Goal: Task Accomplishment & Management: Manage account settings

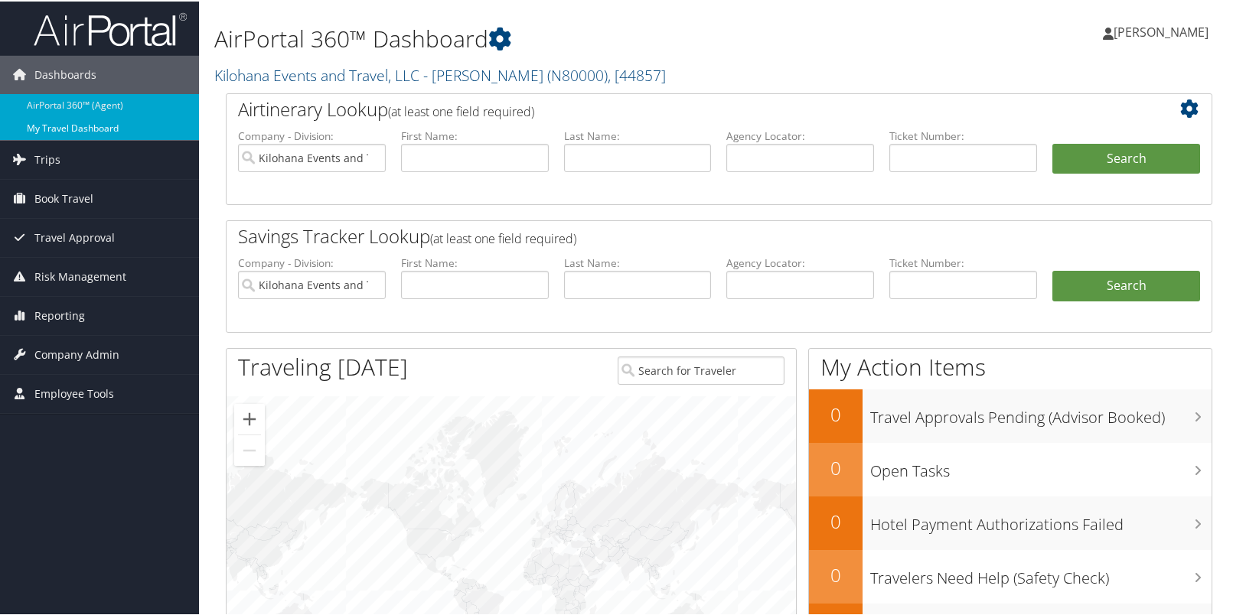
click at [122, 119] on link "My Travel Dashboard" at bounding box center [99, 127] width 199 height 23
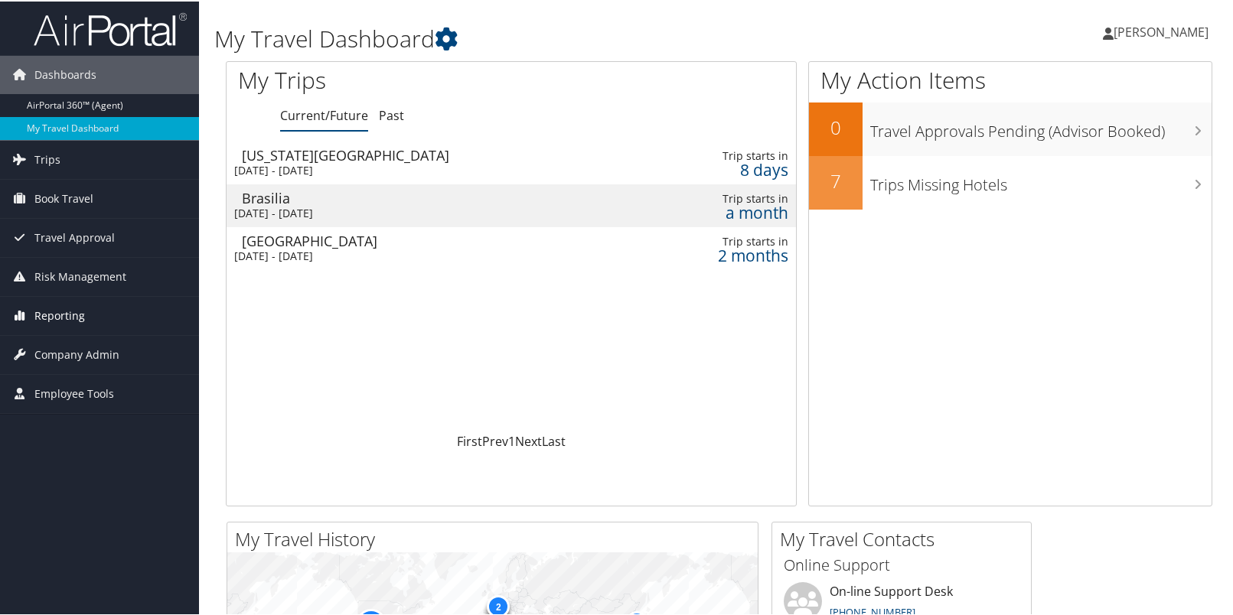
click at [73, 316] on span "Reporting" at bounding box center [59, 314] width 51 height 38
click at [73, 315] on span "Reporting" at bounding box center [59, 314] width 51 height 38
click at [77, 305] on span "Reporting" at bounding box center [59, 314] width 51 height 38
click at [85, 353] on span "Company Admin" at bounding box center [76, 353] width 85 height 38
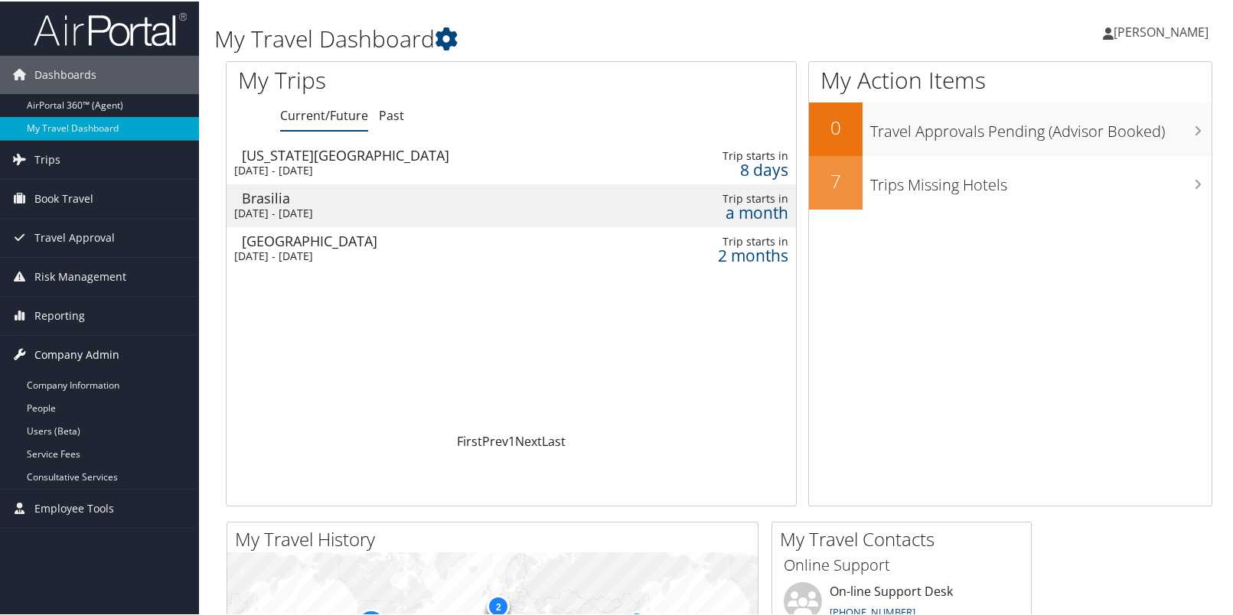
click at [85, 352] on span "Company Admin" at bounding box center [76, 353] width 85 height 38
click at [75, 396] on span "Employee Tools" at bounding box center [74, 392] width 80 height 38
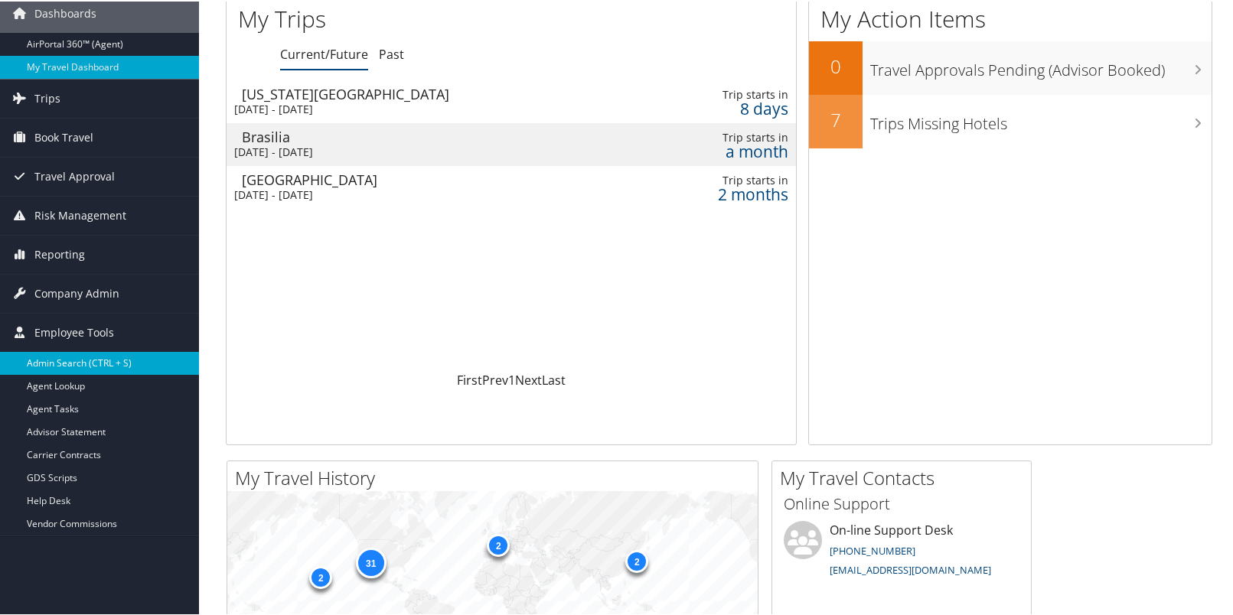
scroll to position [126, 0]
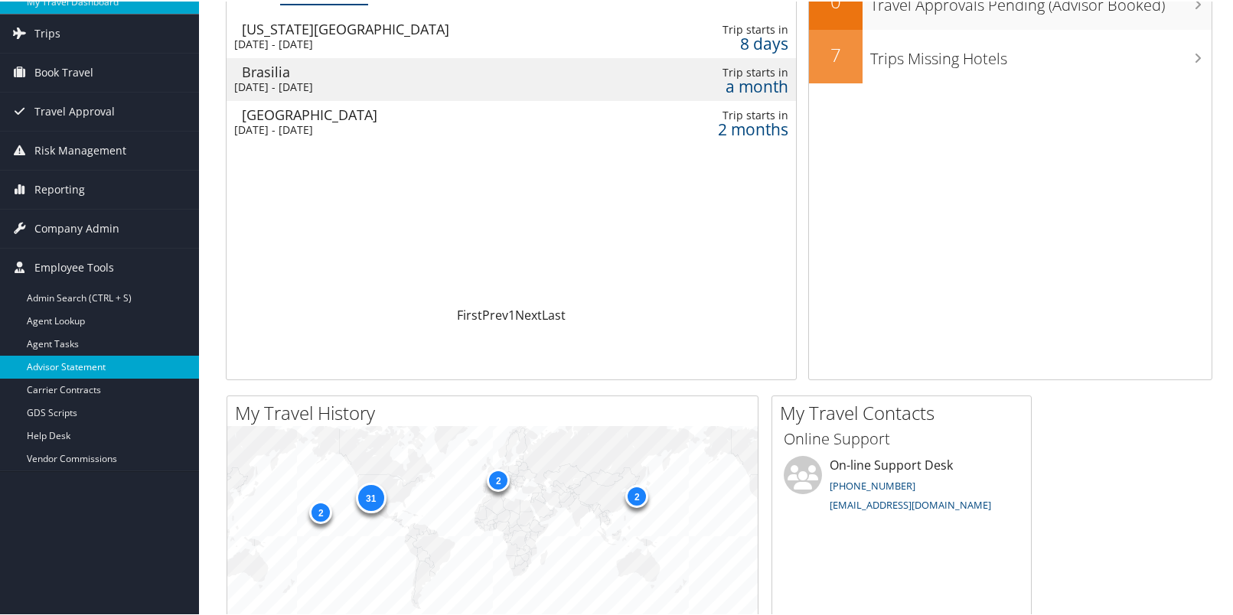
click at [97, 360] on link "Advisor Statement" at bounding box center [99, 365] width 199 height 23
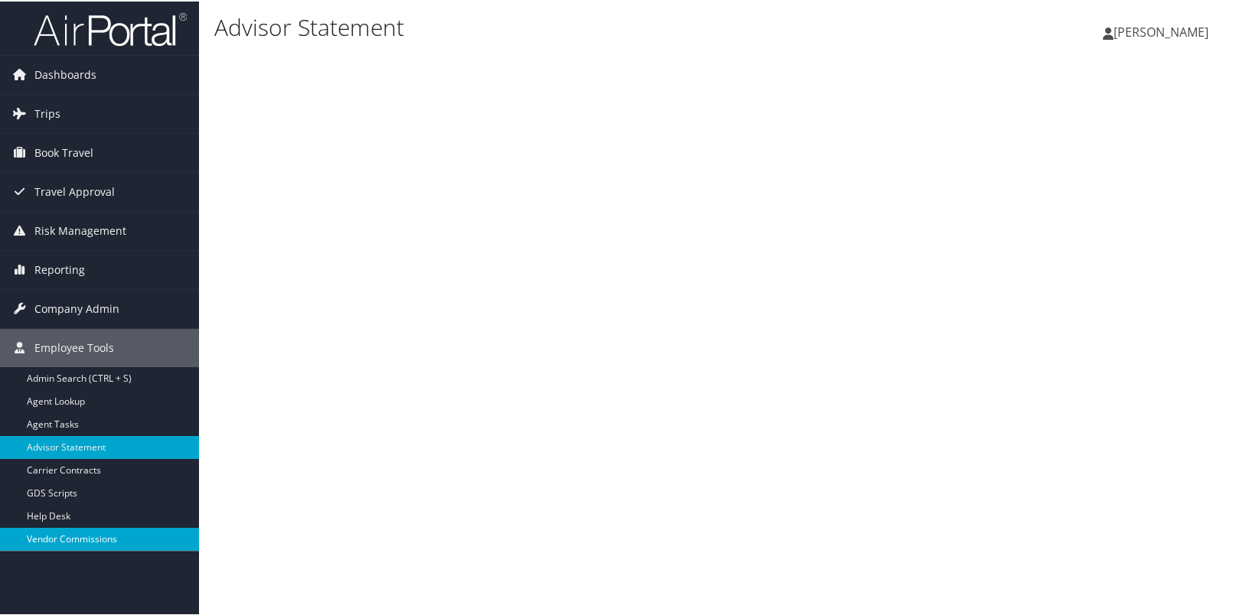
click at [94, 540] on link "Vendor Commissions" at bounding box center [99, 538] width 199 height 23
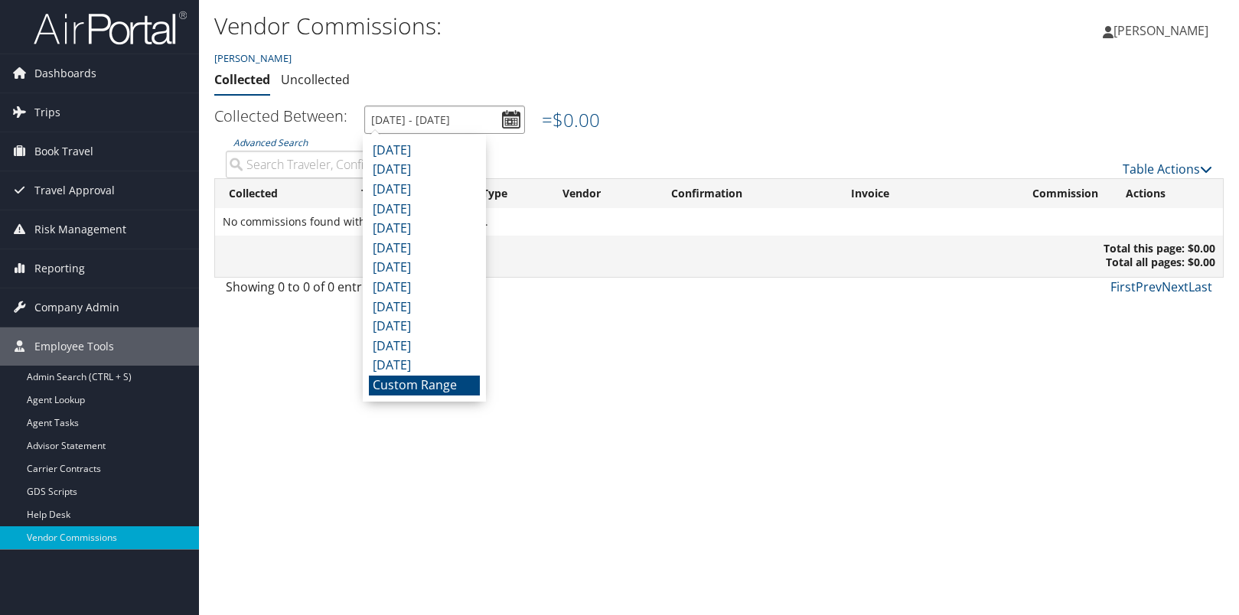
click at [516, 120] on input "9/1/2025 - 9/30/2025" at bounding box center [444, 120] width 161 height 28
click at [462, 158] on li "August 2025" at bounding box center [424, 151] width 111 height 20
type input "8/1/2025 - 8/31/2025"
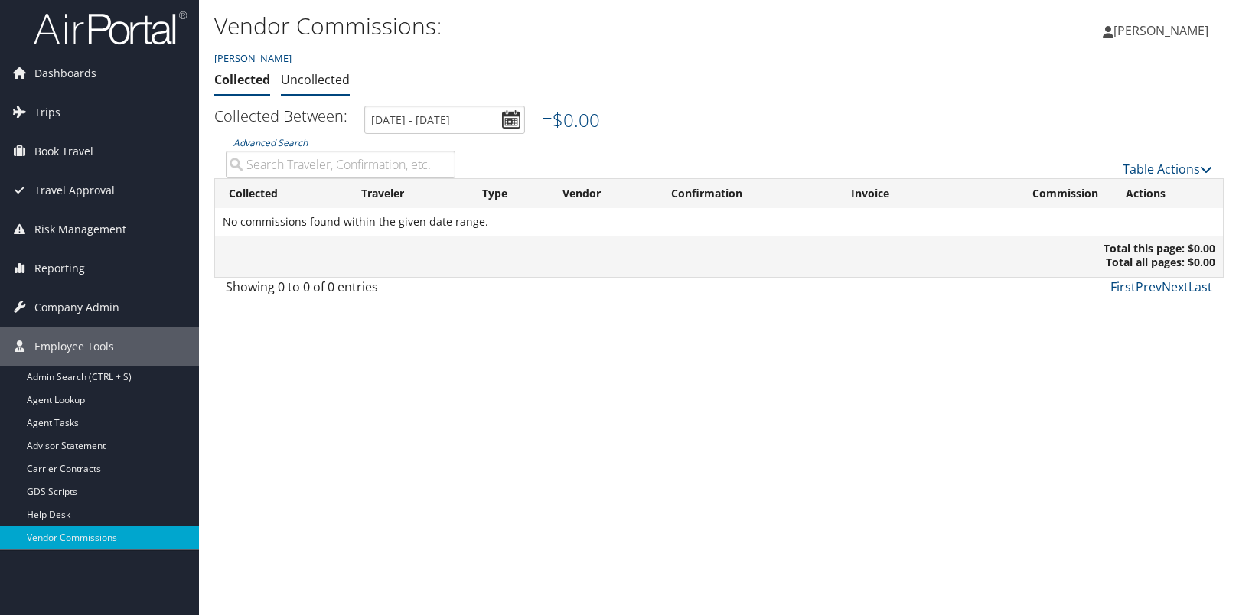
click at [332, 80] on link "Uncollected" at bounding box center [315, 79] width 69 height 17
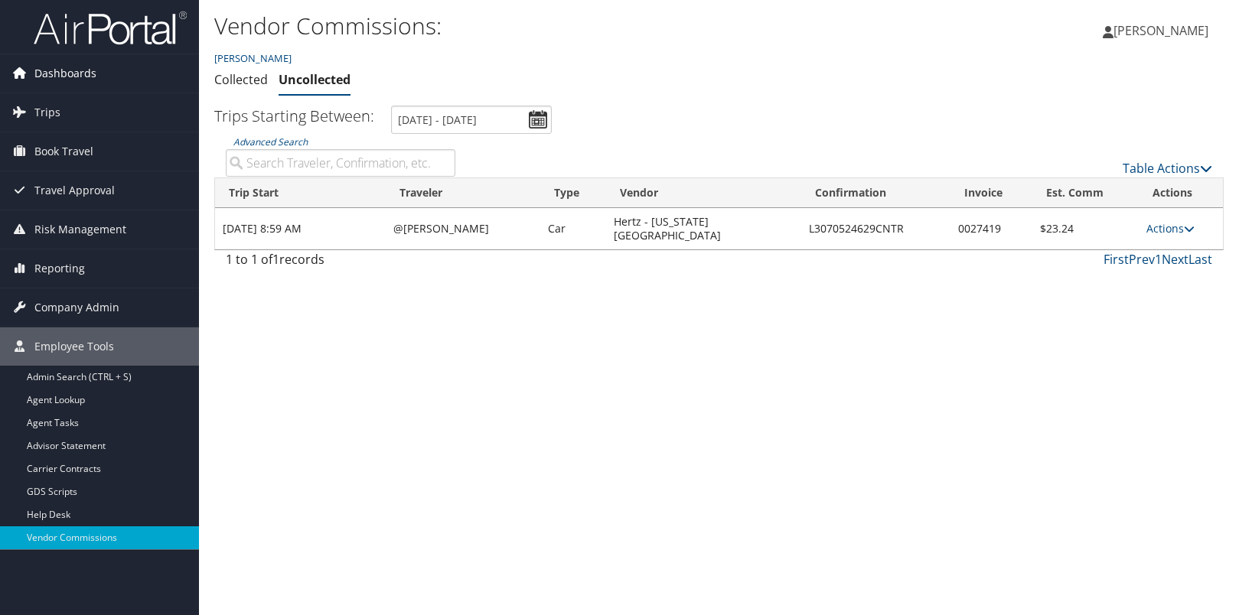
click at [92, 71] on span "Dashboards" at bounding box center [65, 73] width 62 height 38
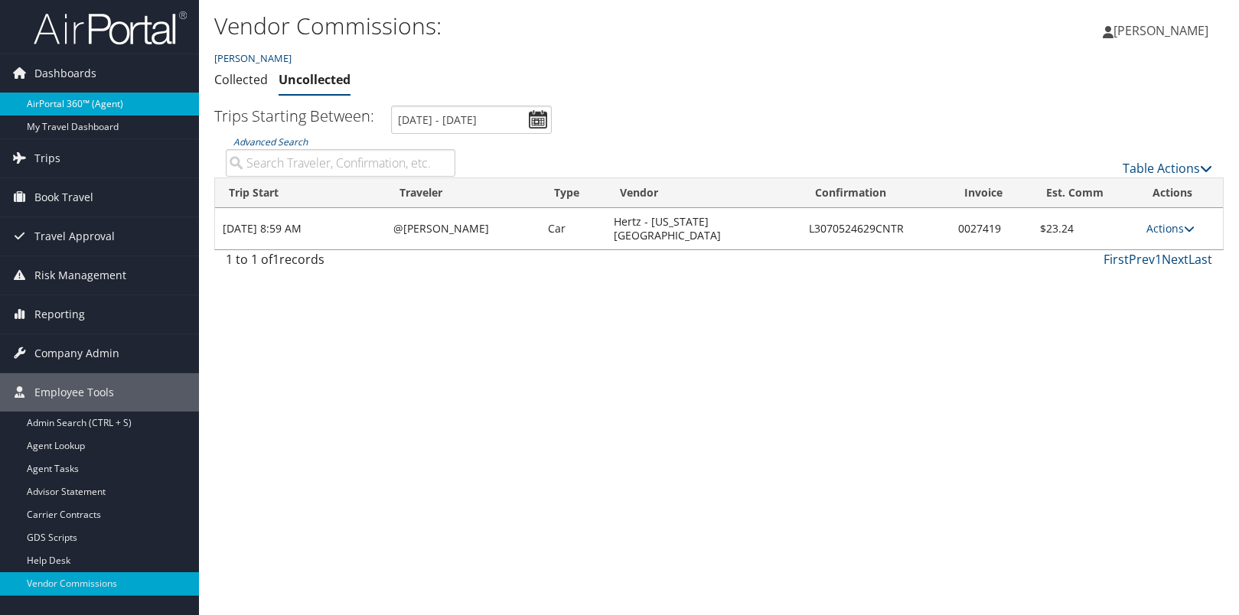
click at [90, 103] on link "AirPortal 360™ (Agent)" at bounding box center [99, 104] width 199 height 23
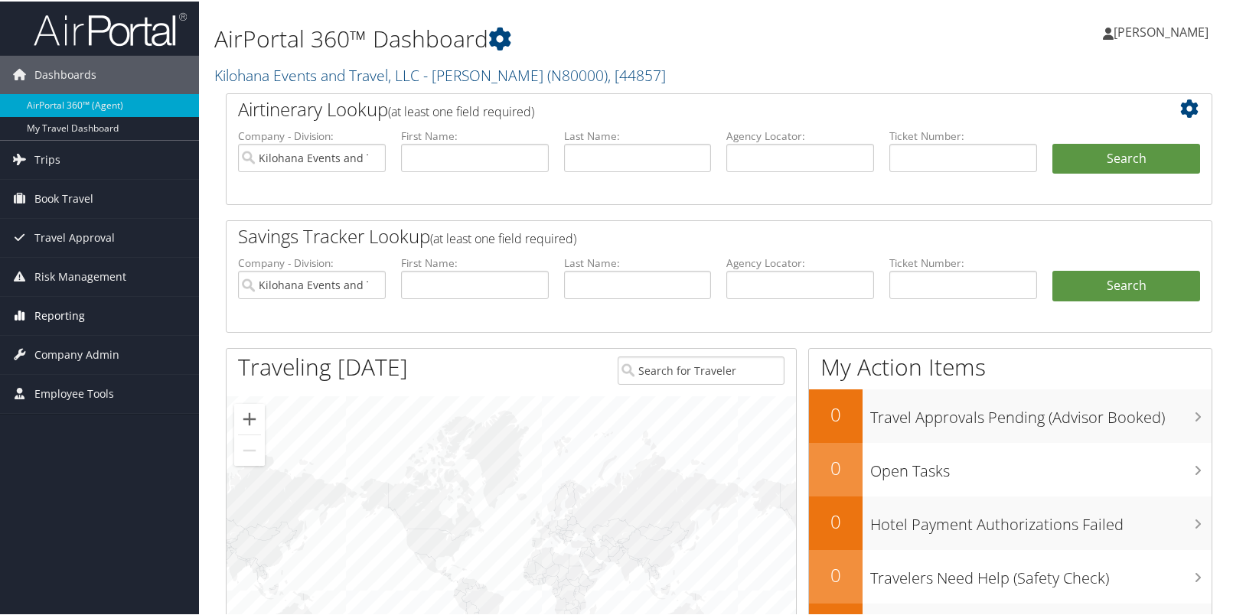
click at [55, 325] on span "Reporting" at bounding box center [59, 314] width 51 height 38
click at [77, 381] on span "Company Admin" at bounding box center [76, 376] width 85 height 38
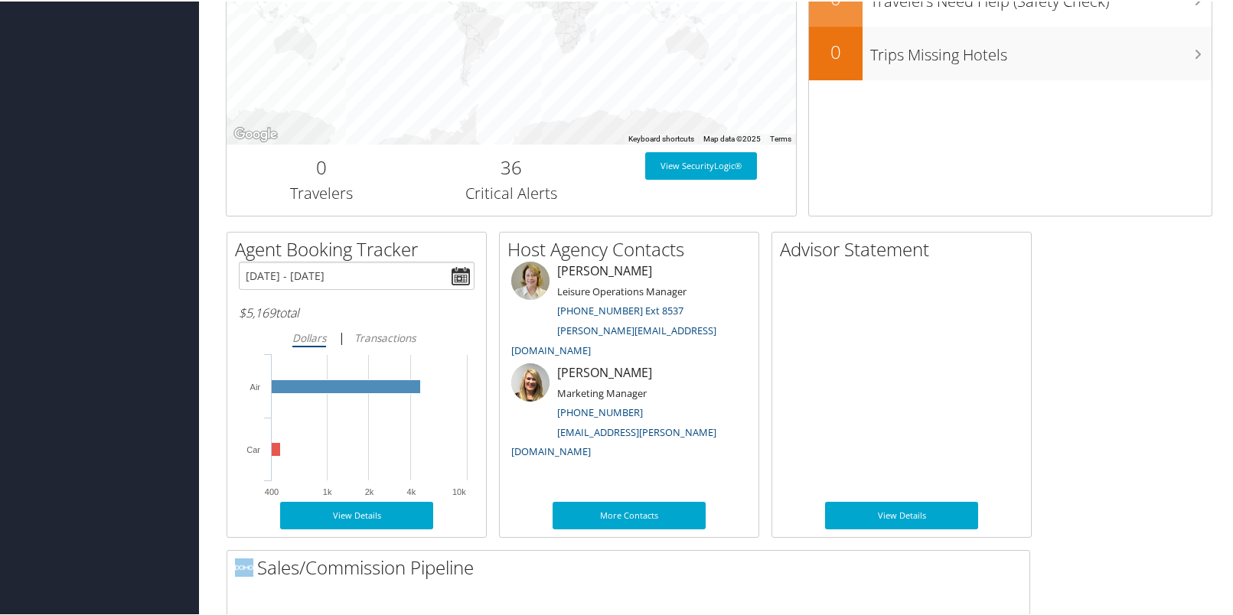
scroll to position [579, 0]
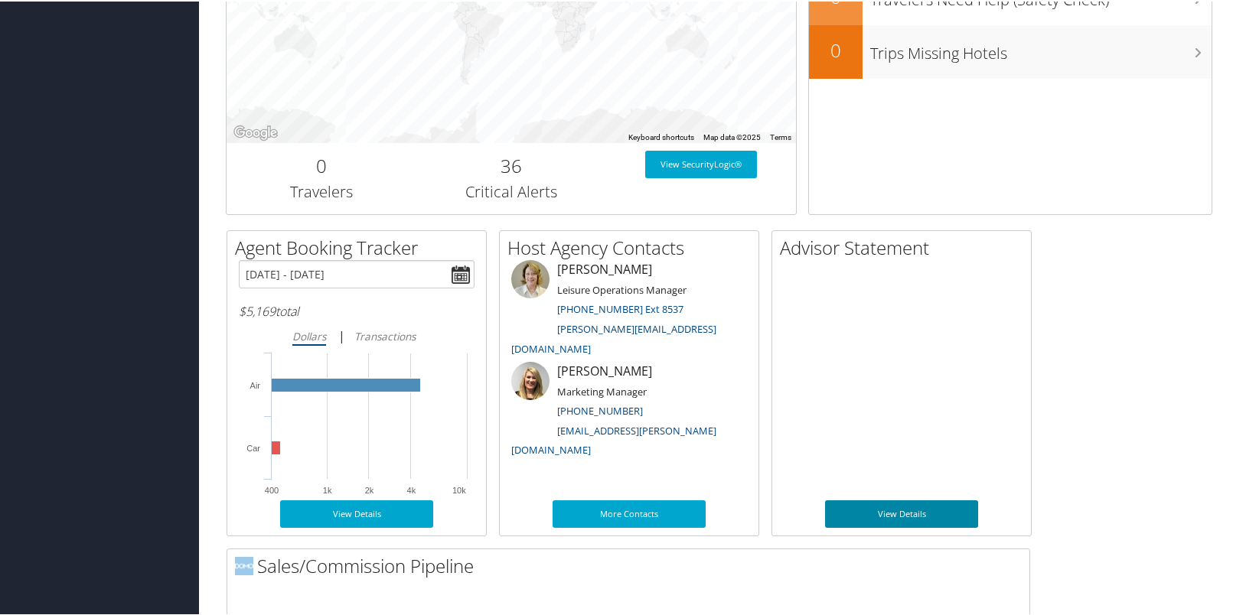
click at [895, 512] on link "View Details" at bounding box center [901, 513] width 153 height 28
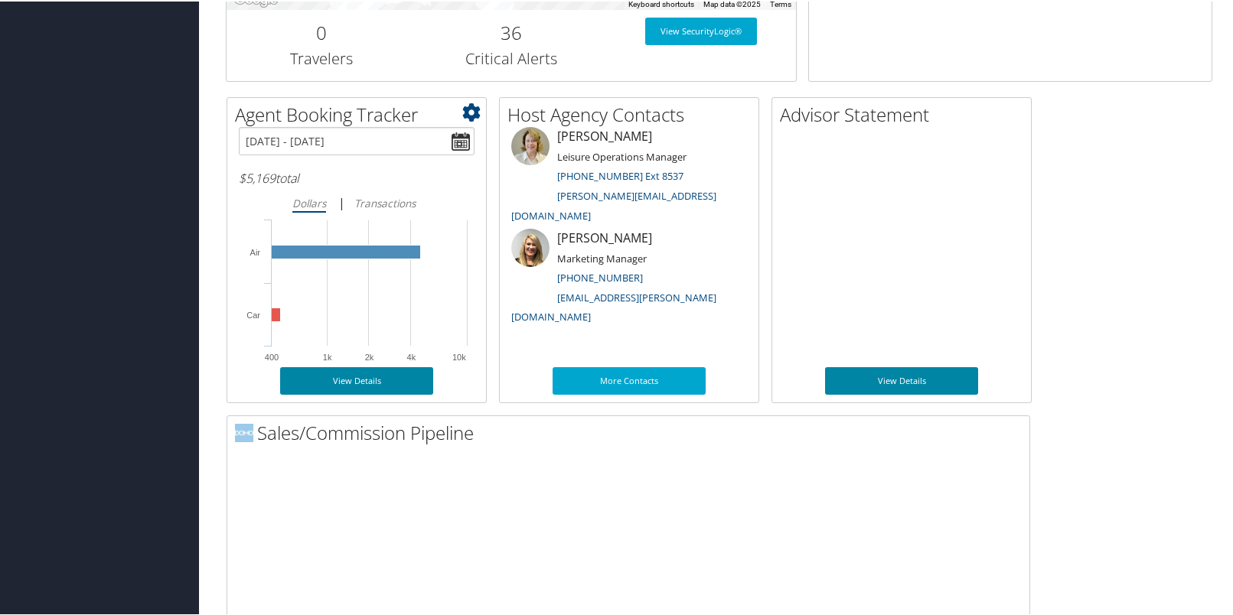
scroll to position [846, 0]
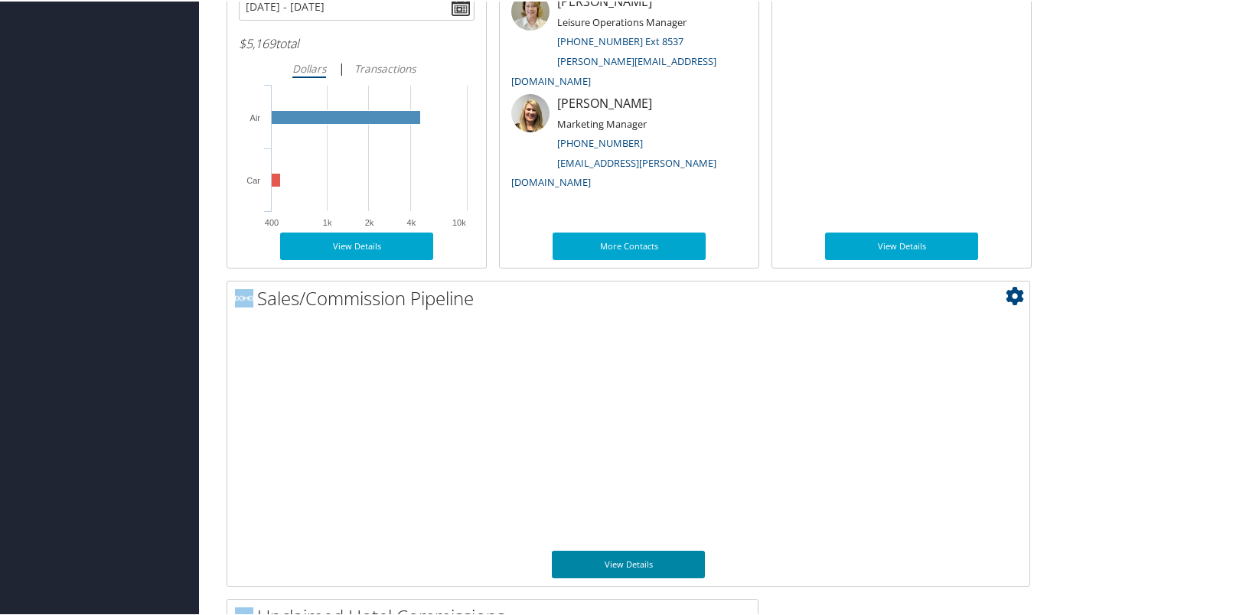
click at [625, 557] on link "View Details" at bounding box center [628, 563] width 153 height 28
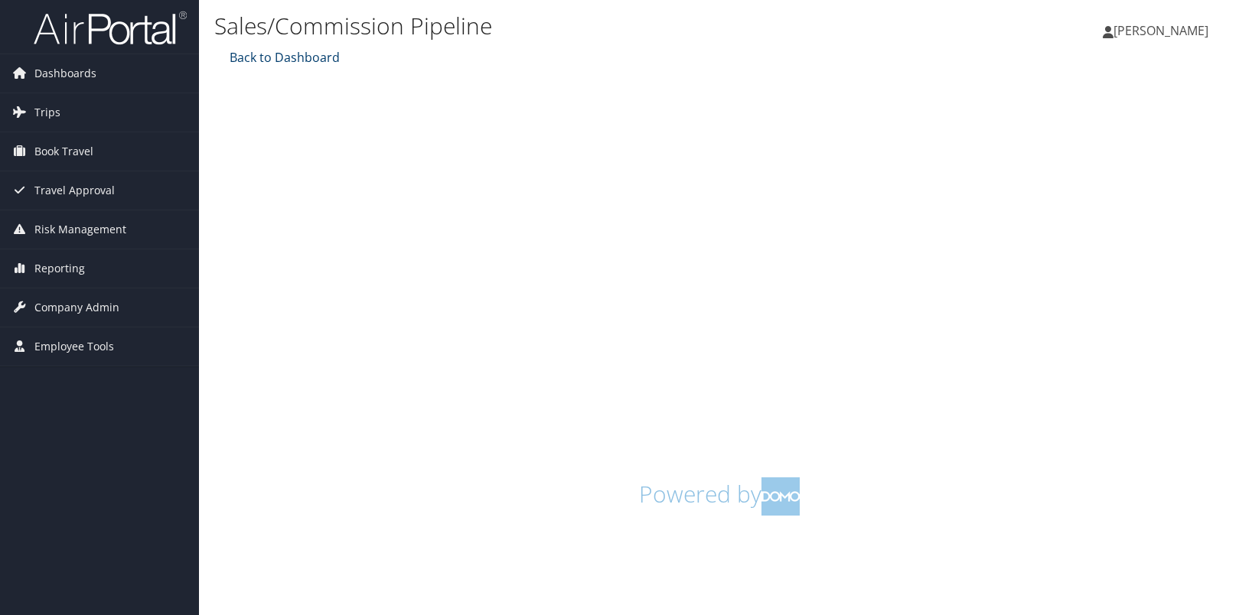
click at [296, 57] on link "Back to Dashboard" at bounding box center [283, 57] width 114 height 17
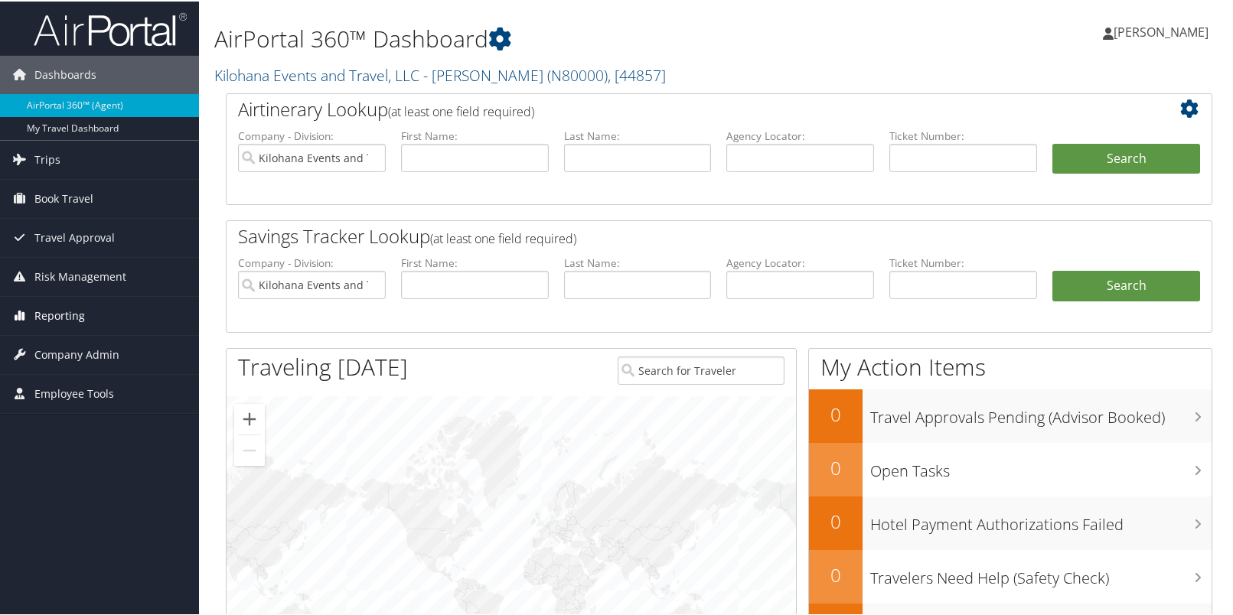
click at [73, 318] on span "Reporting" at bounding box center [59, 314] width 51 height 38
click at [73, 351] on span "Company Admin" at bounding box center [76, 353] width 85 height 38
click at [67, 388] on span "Employee Tools" at bounding box center [74, 392] width 80 height 38
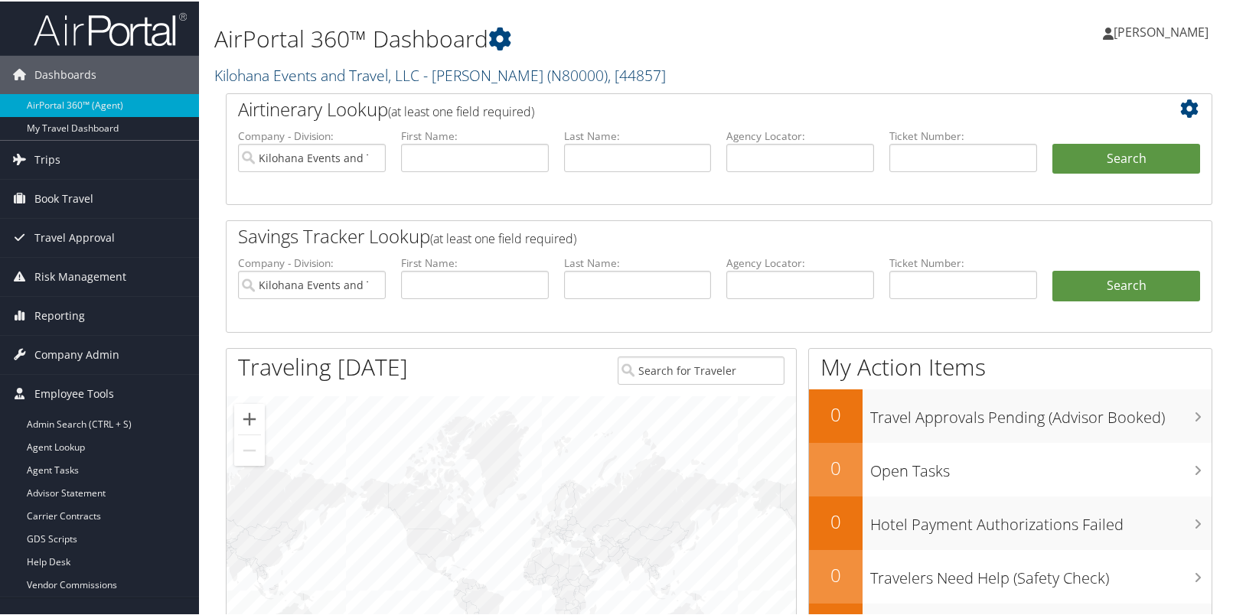
click at [506, 77] on link "Kilohana Events and Travel, LLC - Beth Nakamura ( N80000 ) , [ 44857 ]" at bounding box center [440, 74] width 452 height 21
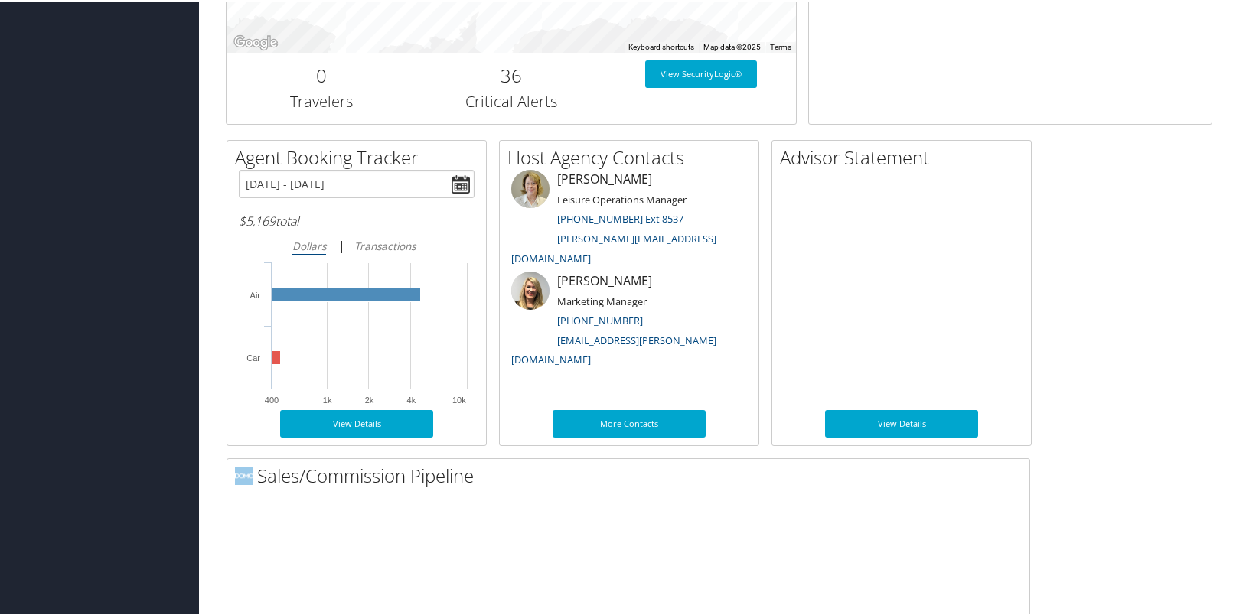
scroll to position [671, 0]
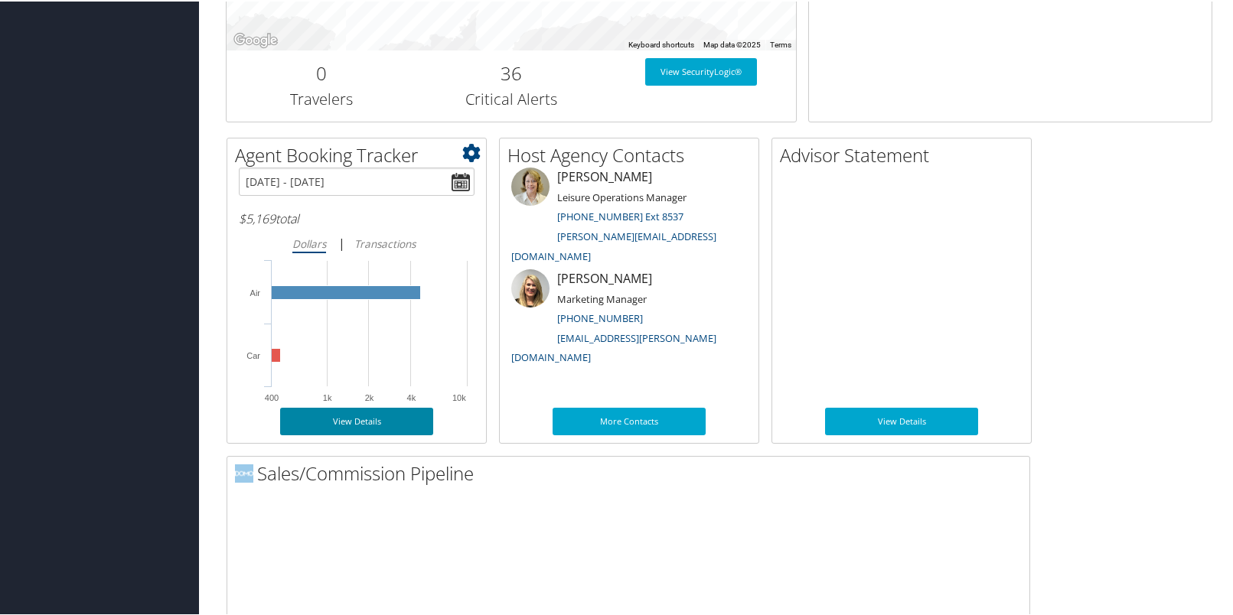
click at [362, 415] on link "View Details" at bounding box center [356, 420] width 153 height 28
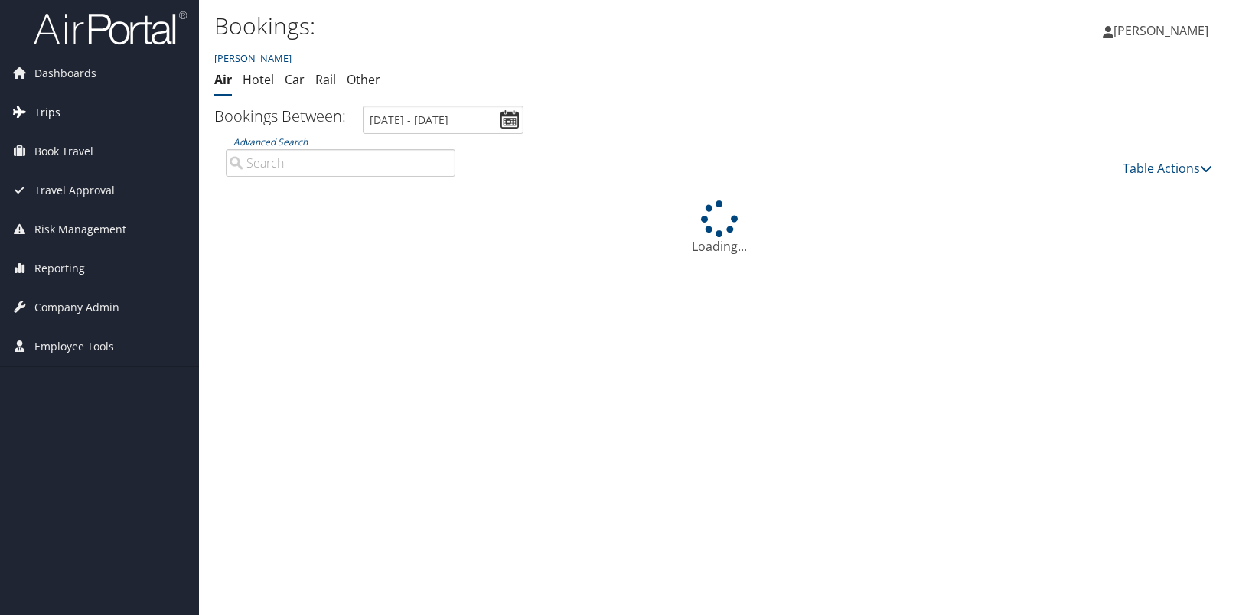
click at [73, 105] on link "Trips" at bounding box center [99, 112] width 199 height 38
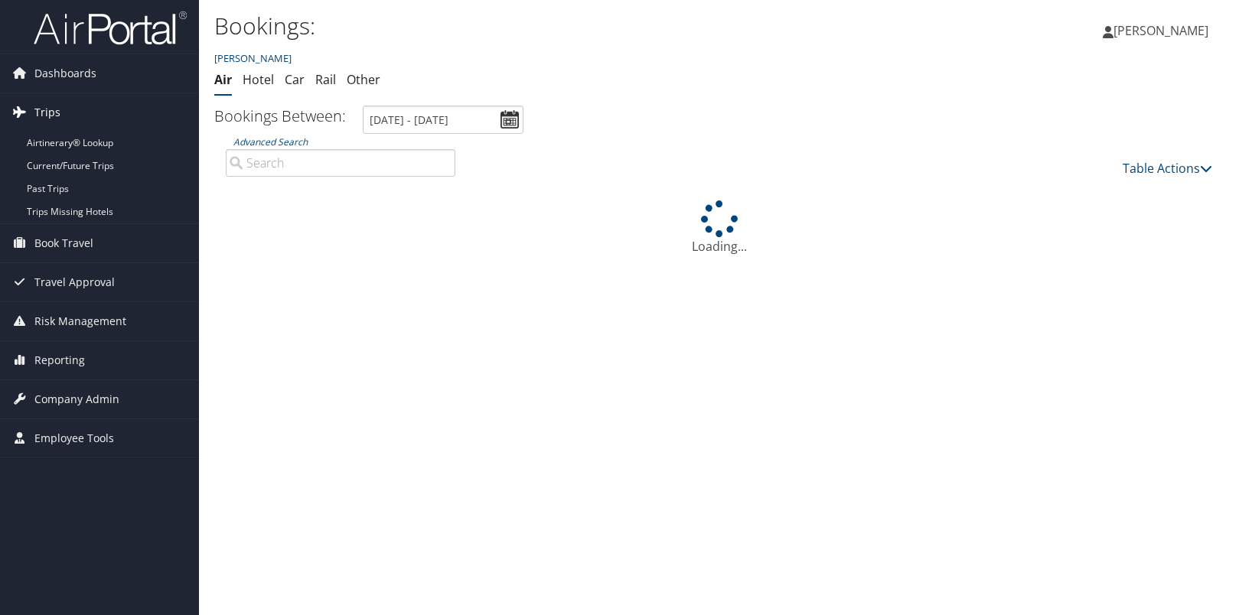
click at [73, 105] on link "Trips" at bounding box center [99, 112] width 199 height 38
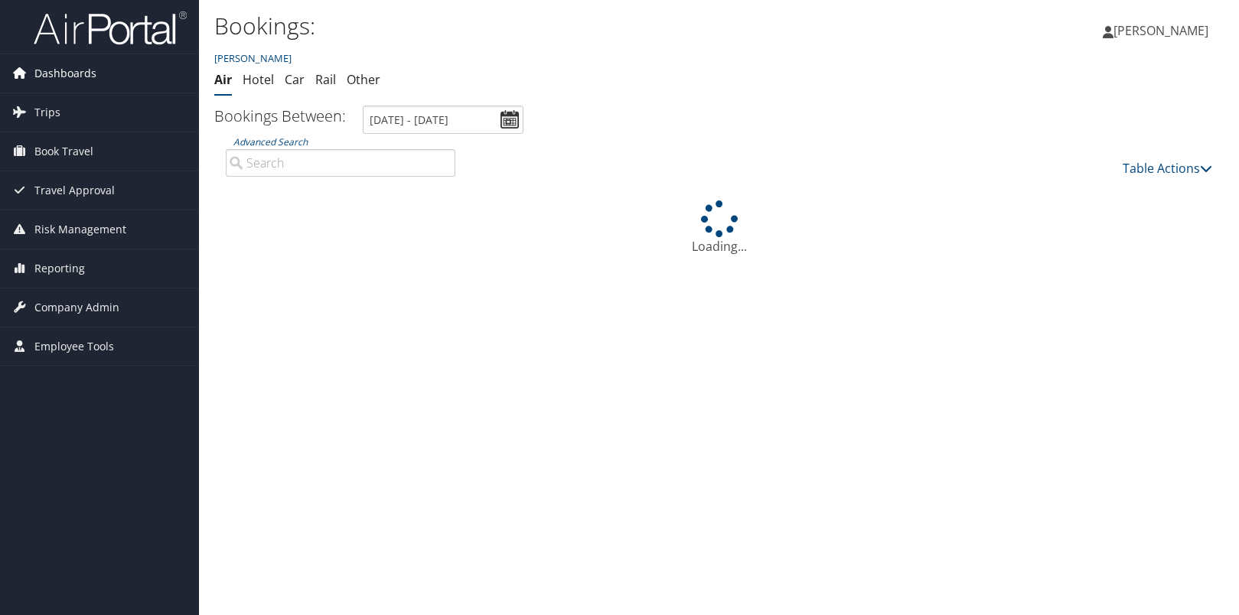
click at [73, 70] on span "Dashboards" at bounding box center [65, 73] width 62 height 38
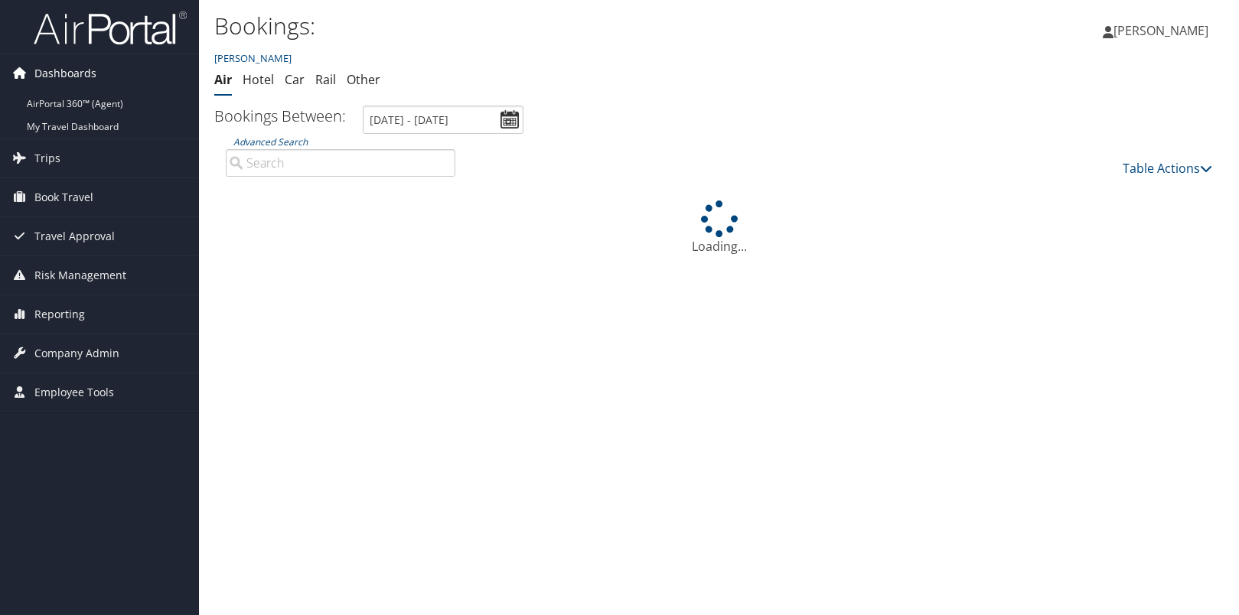
click at [73, 70] on span "Dashboards" at bounding box center [65, 73] width 62 height 38
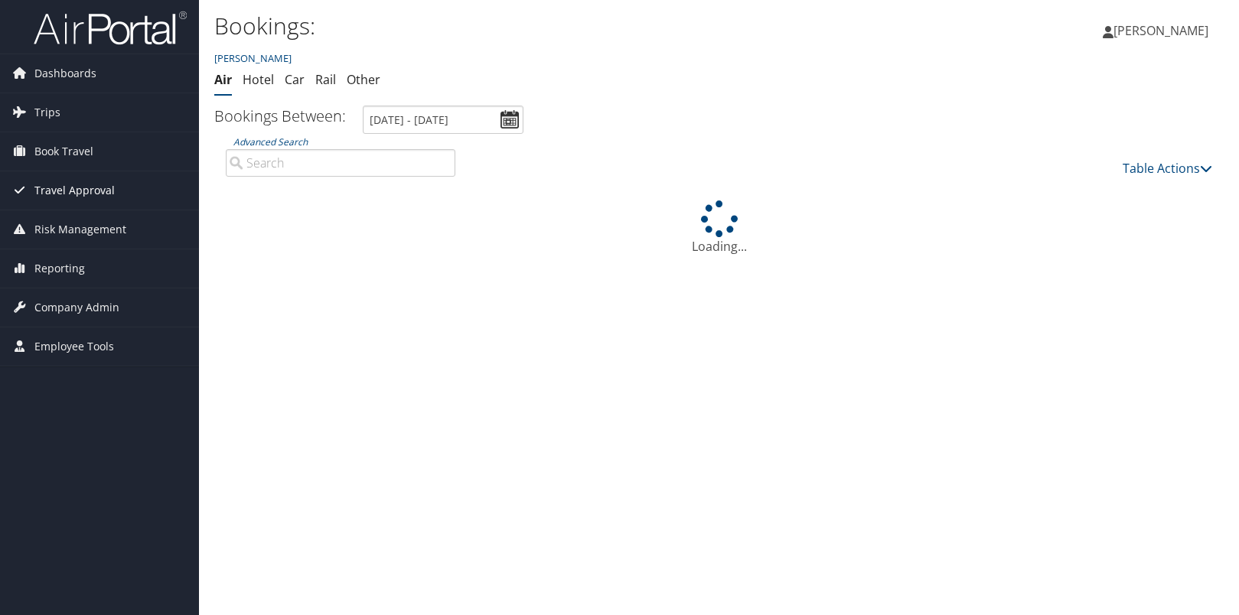
click at [68, 187] on span "Travel Approval" at bounding box center [74, 190] width 80 height 38
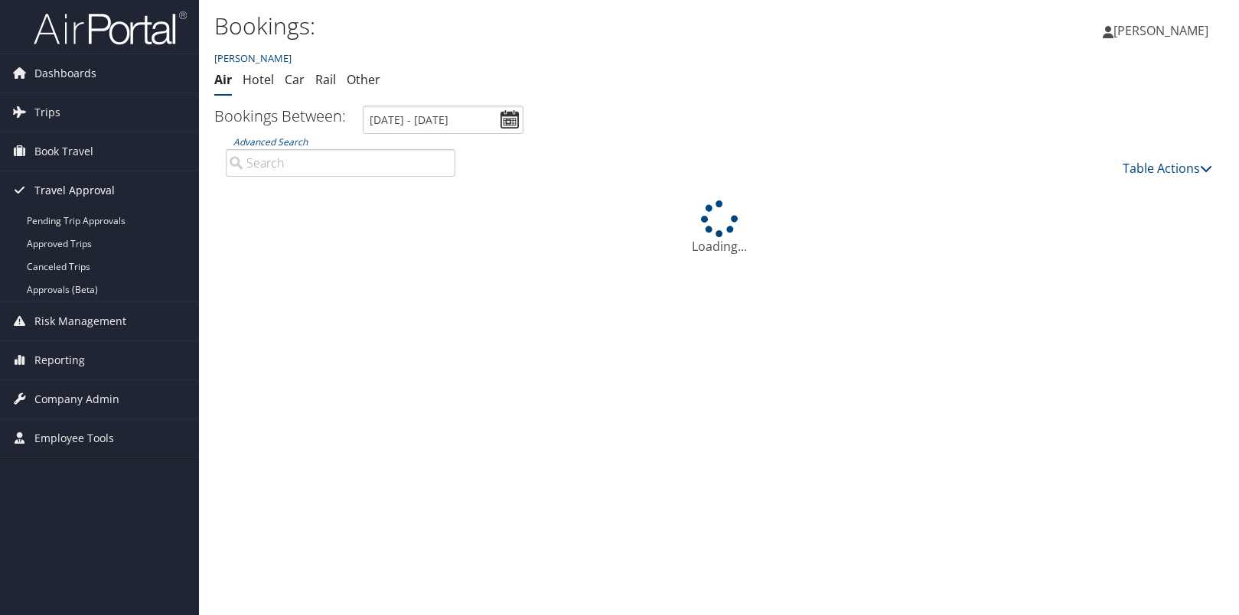
click at [68, 187] on span "Travel Approval" at bounding box center [74, 190] width 80 height 38
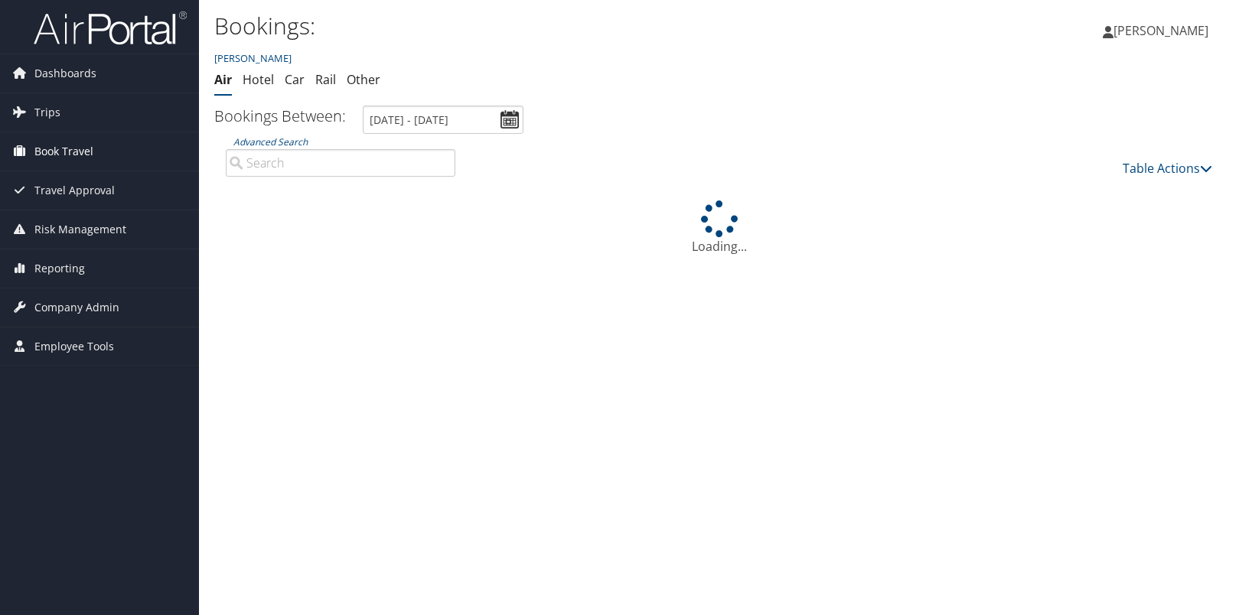
click at [68, 151] on span "Book Travel" at bounding box center [63, 151] width 59 height 38
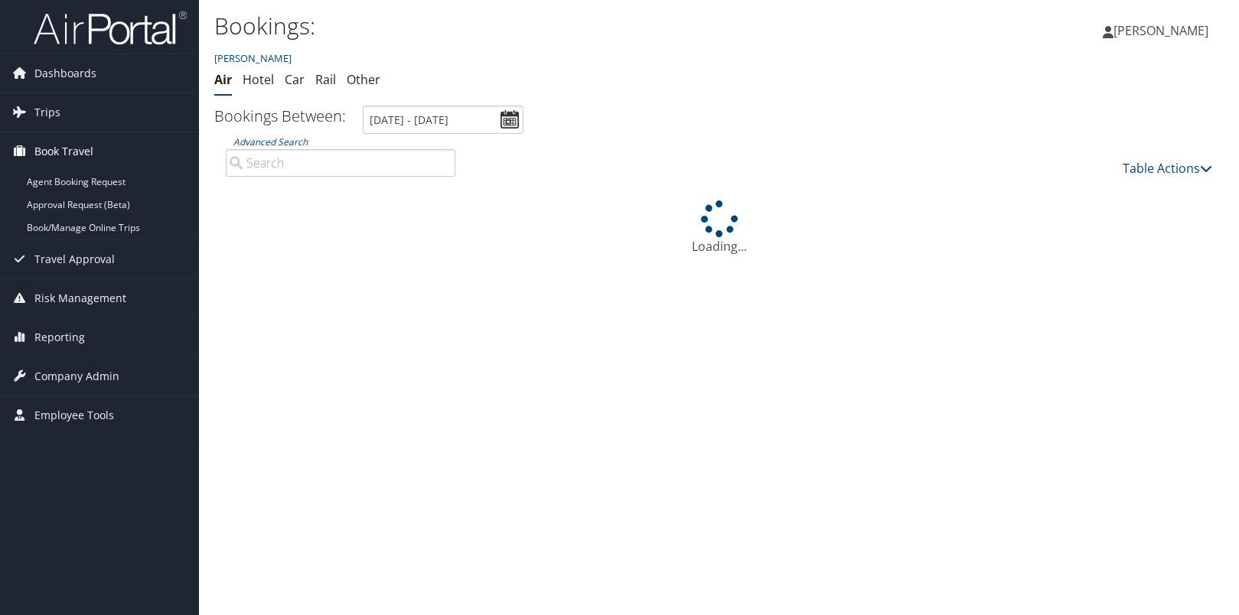
click at [68, 151] on span "Book Travel" at bounding box center [63, 151] width 59 height 38
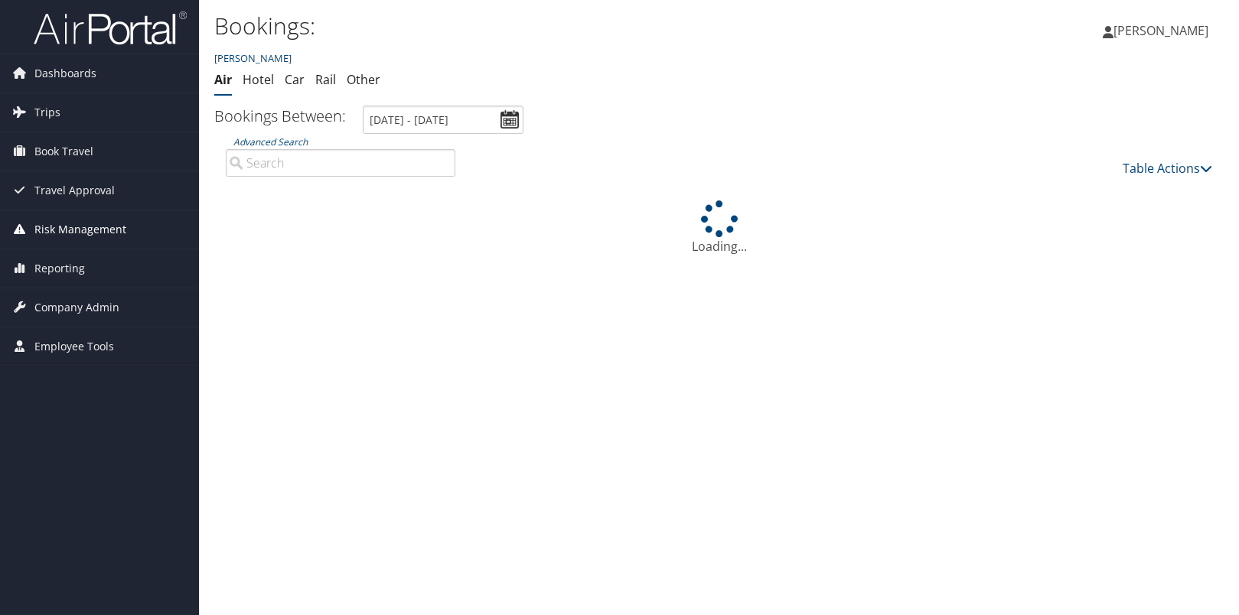
click at [88, 233] on span "Risk Management" at bounding box center [80, 229] width 92 height 38
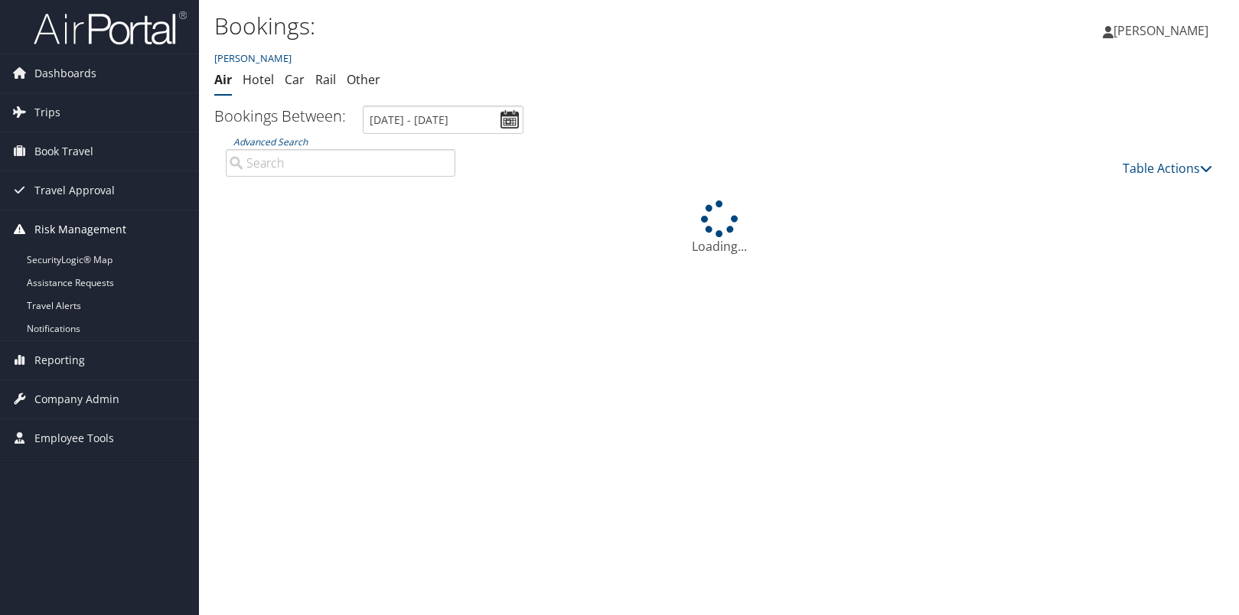
click at [88, 233] on span "Risk Management" at bounding box center [80, 229] width 92 height 38
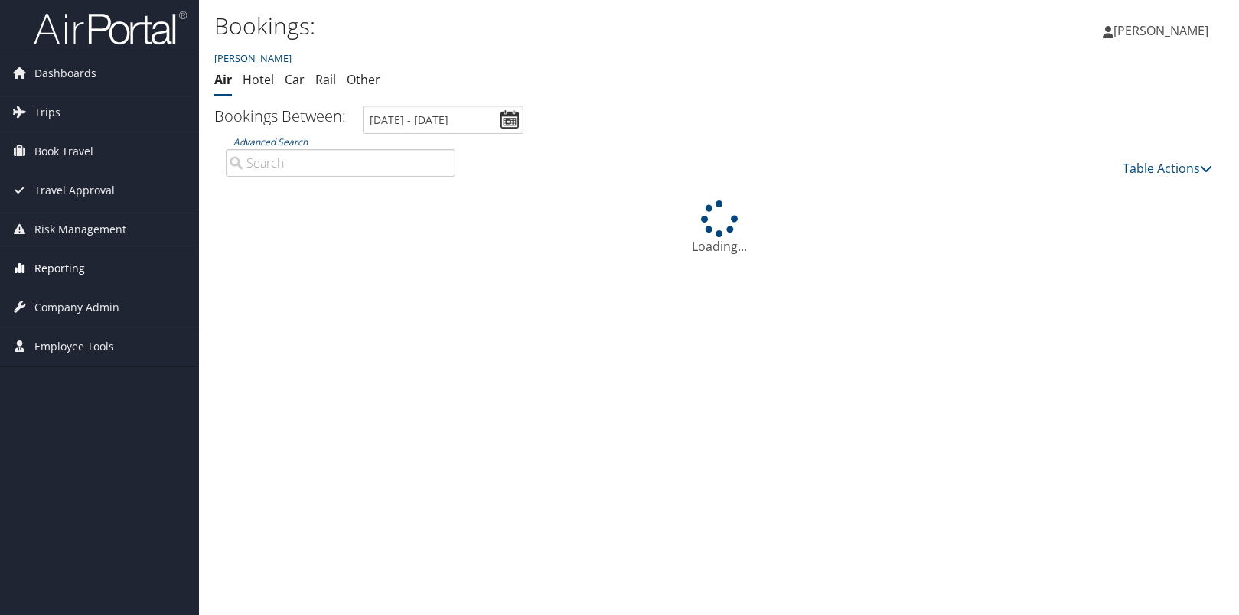
click at [71, 271] on span "Reporting" at bounding box center [59, 268] width 51 height 38
click at [91, 302] on span "Company Admin" at bounding box center [76, 308] width 85 height 38
click at [89, 347] on span "Employee Tools" at bounding box center [74, 347] width 80 height 38
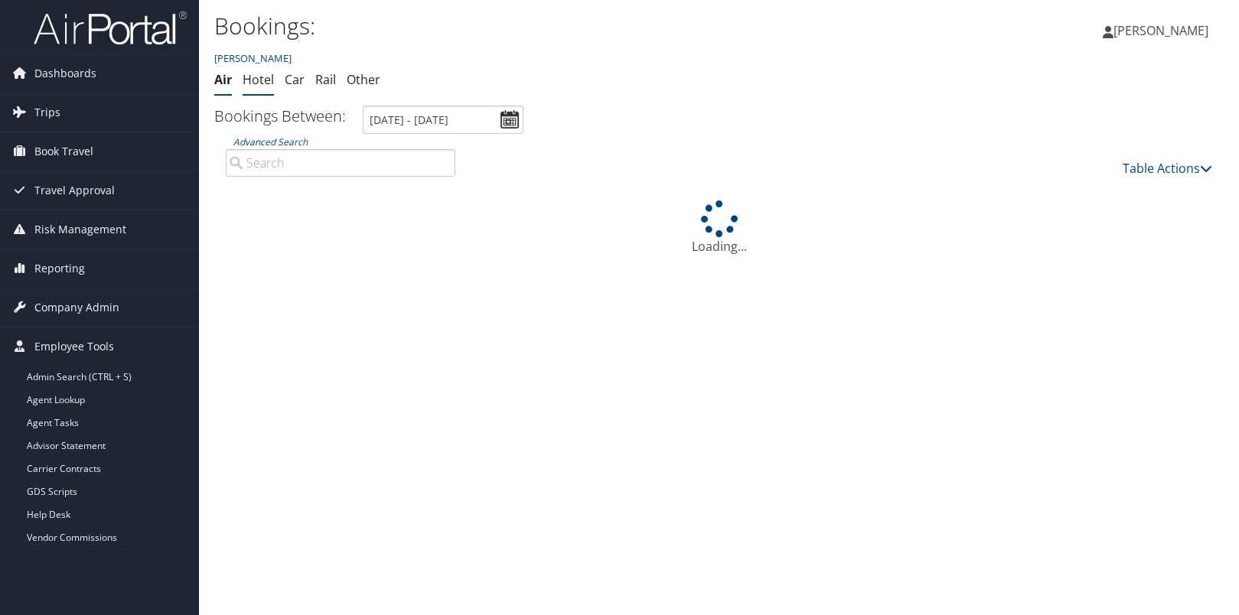
click at [262, 83] on link "Hotel" at bounding box center [258, 79] width 31 height 17
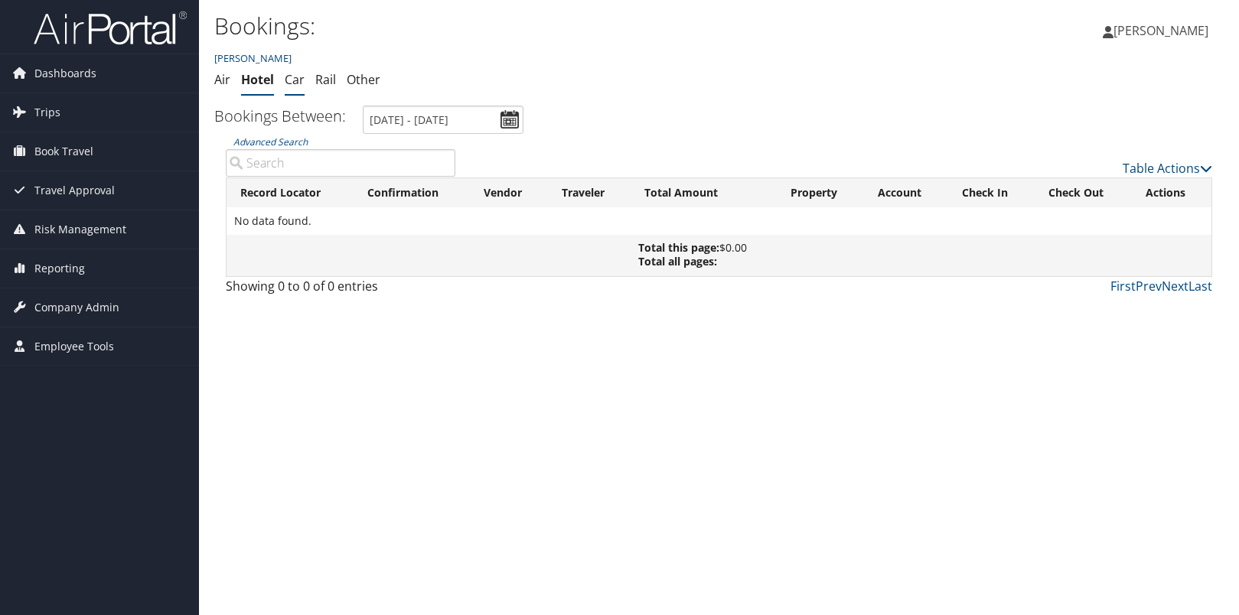
click at [299, 83] on link "Car" at bounding box center [295, 79] width 20 height 17
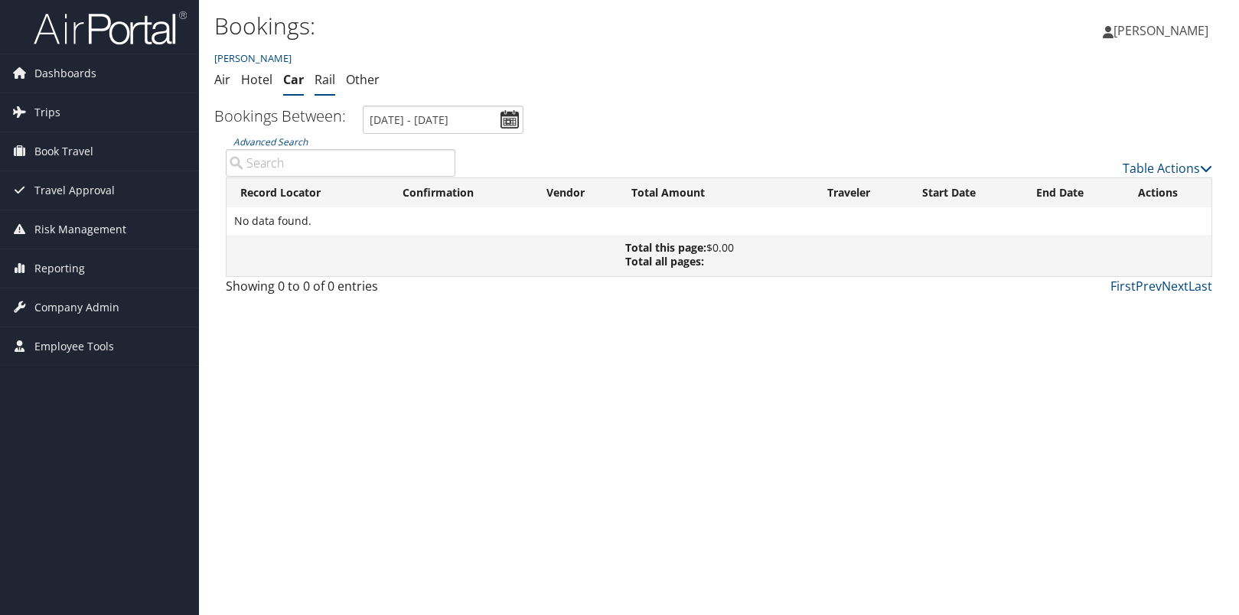
click at [320, 78] on link "Rail" at bounding box center [325, 79] width 21 height 17
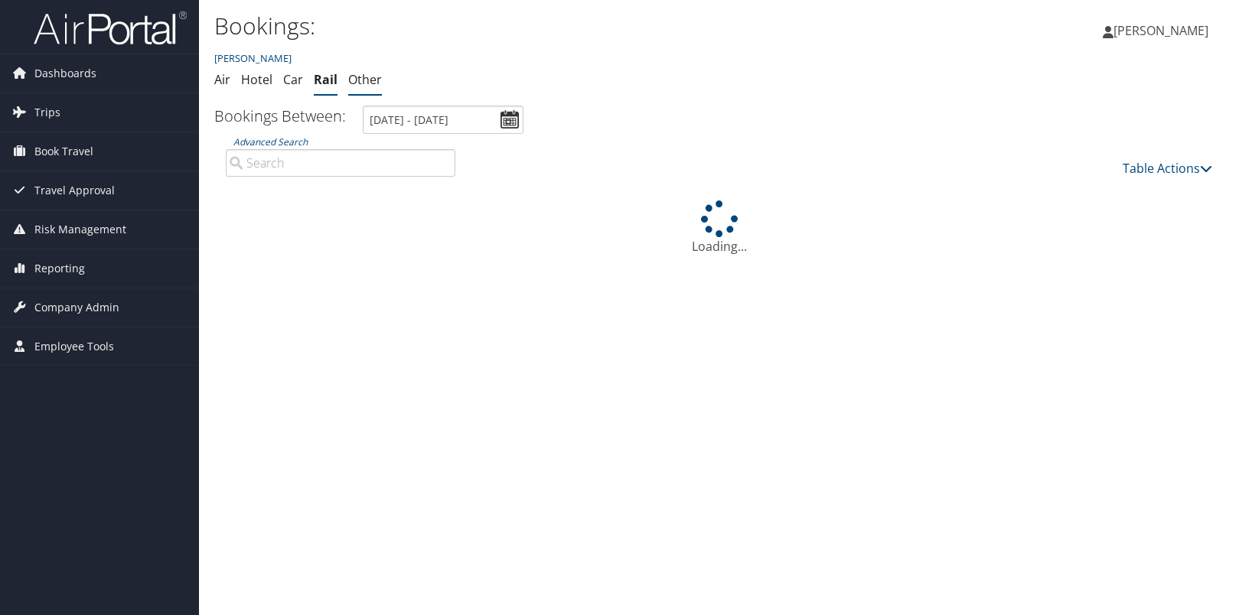
click at [356, 80] on link "Other" at bounding box center [365, 79] width 34 height 17
click at [47, 78] on span "Dashboards" at bounding box center [65, 73] width 62 height 38
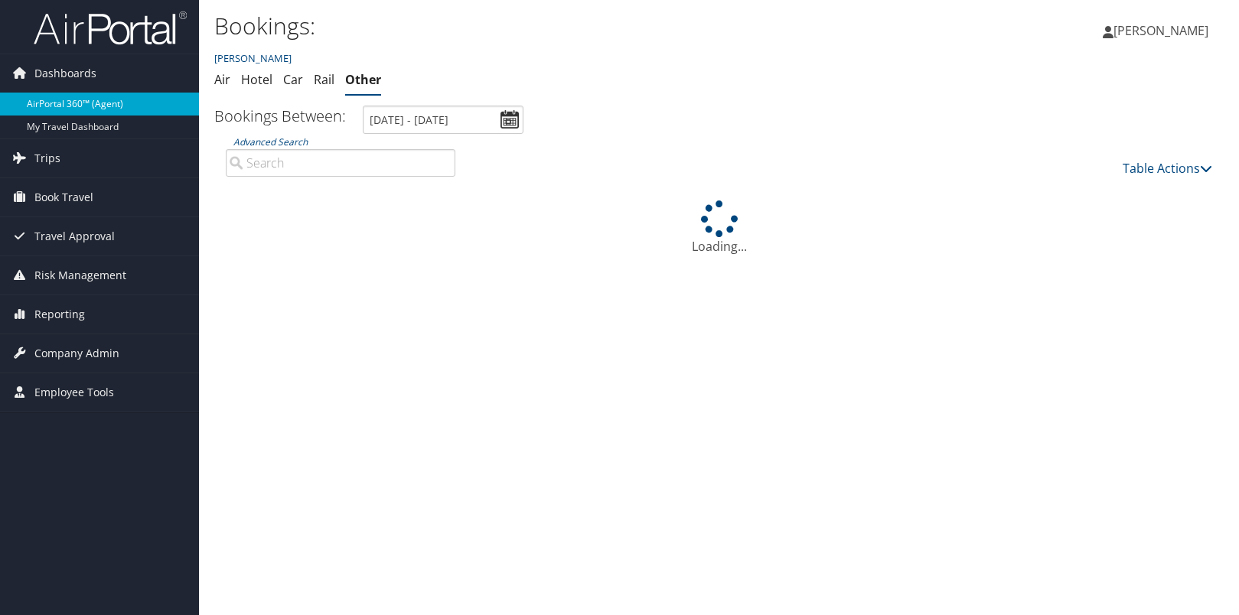
click at [57, 108] on link "AirPortal 360™ (Agent)" at bounding box center [99, 104] width 199 height 23
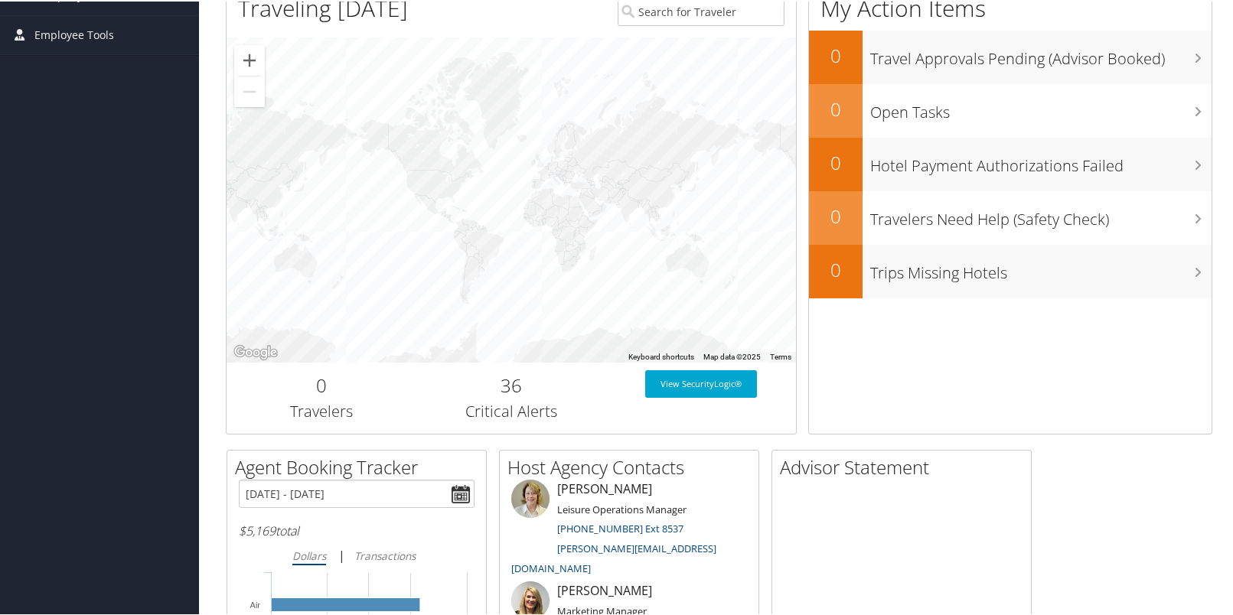
scroll to position [608, 0]
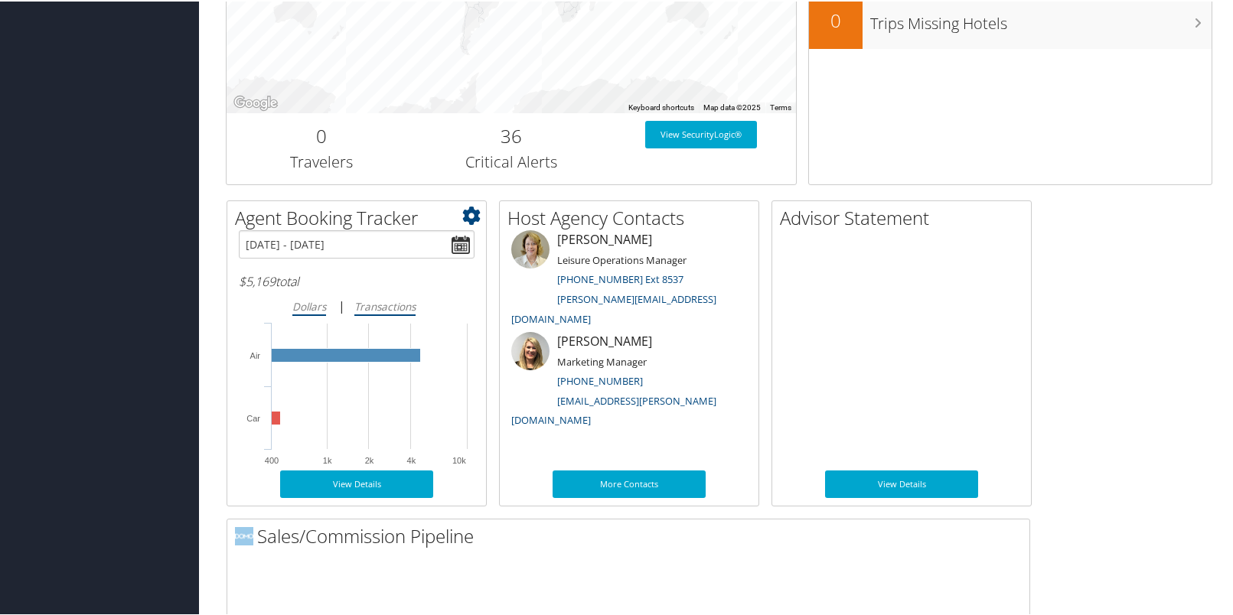
click at [395, 305] on icon "Transactions" at bounding box center [384, 305] width 61 height 15
click at [0, 0] on input "Transactions" at bounding box center [0, 0] width 0 height 0
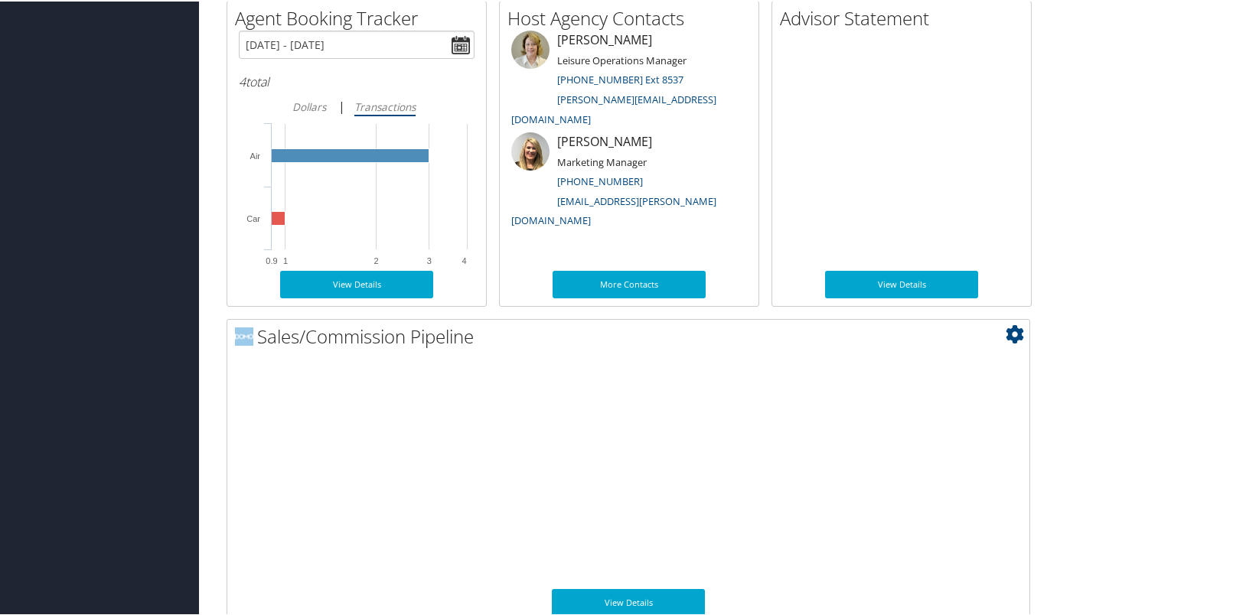
scroll to position [833, 0]
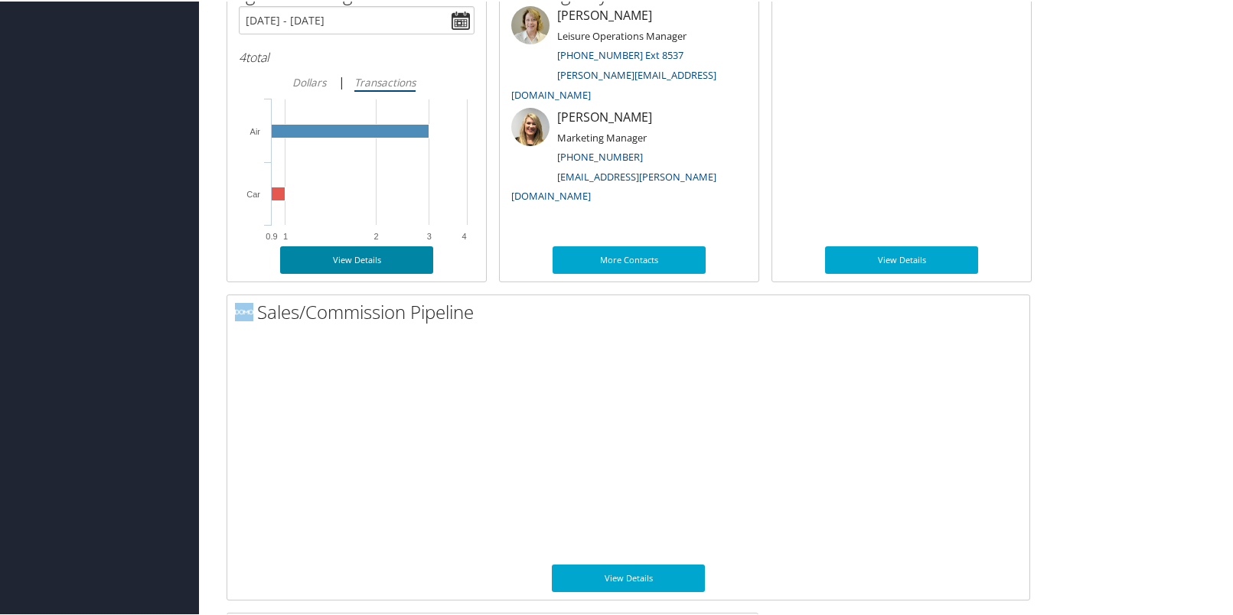
click at [350, 262] on link "View Details" at bounding box center [356, 259] width 153 height 28
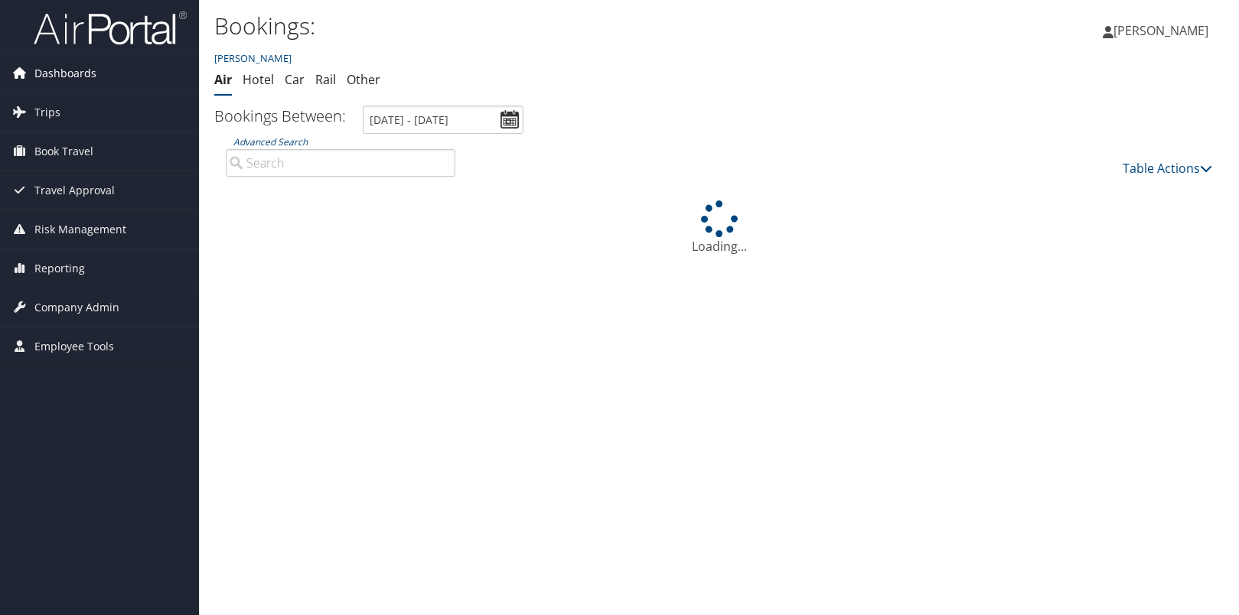
click at [69, 72] on span "Dashboards" at bounding box center [65, 73] width 62 height 38
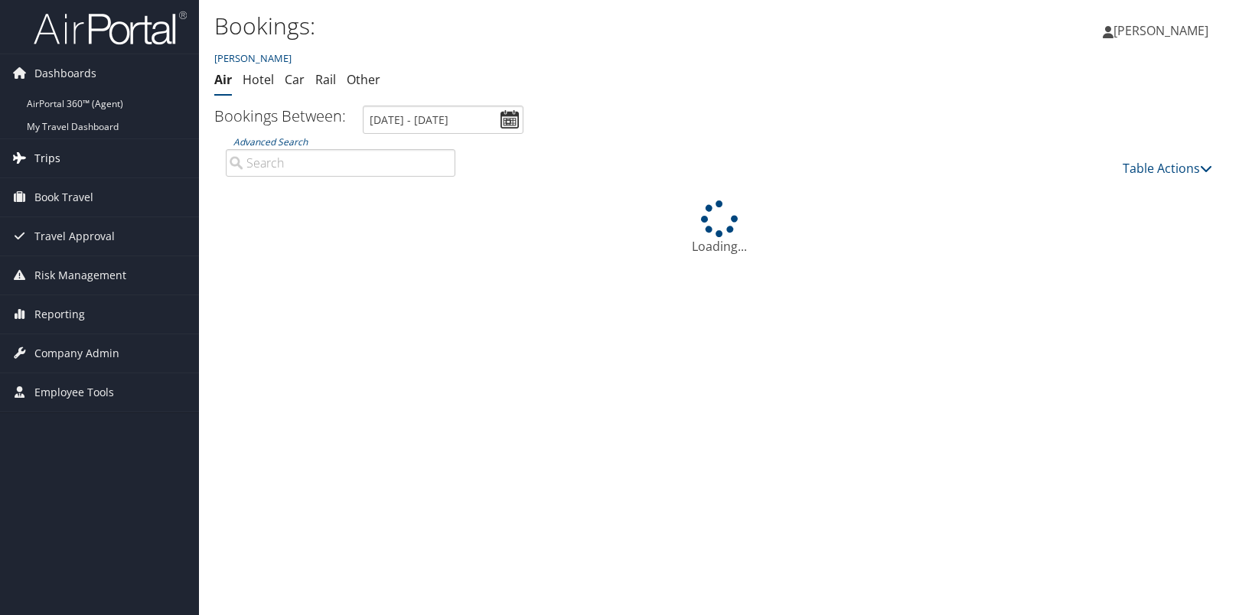
click at [47, 154] on span "Trips" at bounding box center [47, 158] width 26 height 38
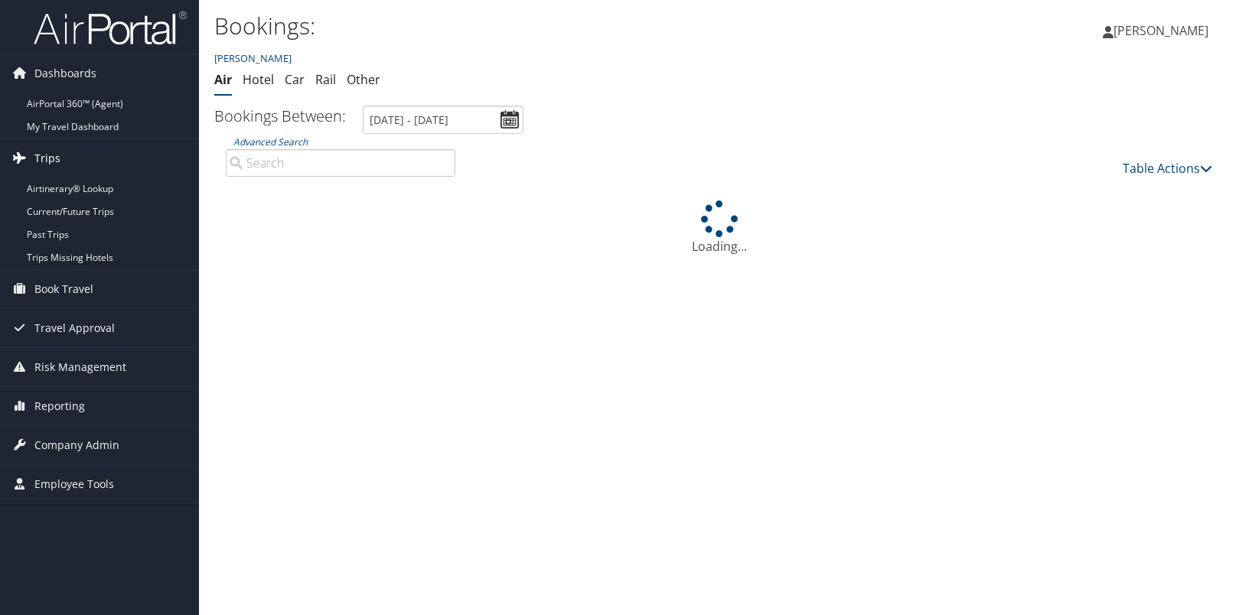
click at [47, 154] on span "Trips" at bounding box center [47, 158] width 26 height 38
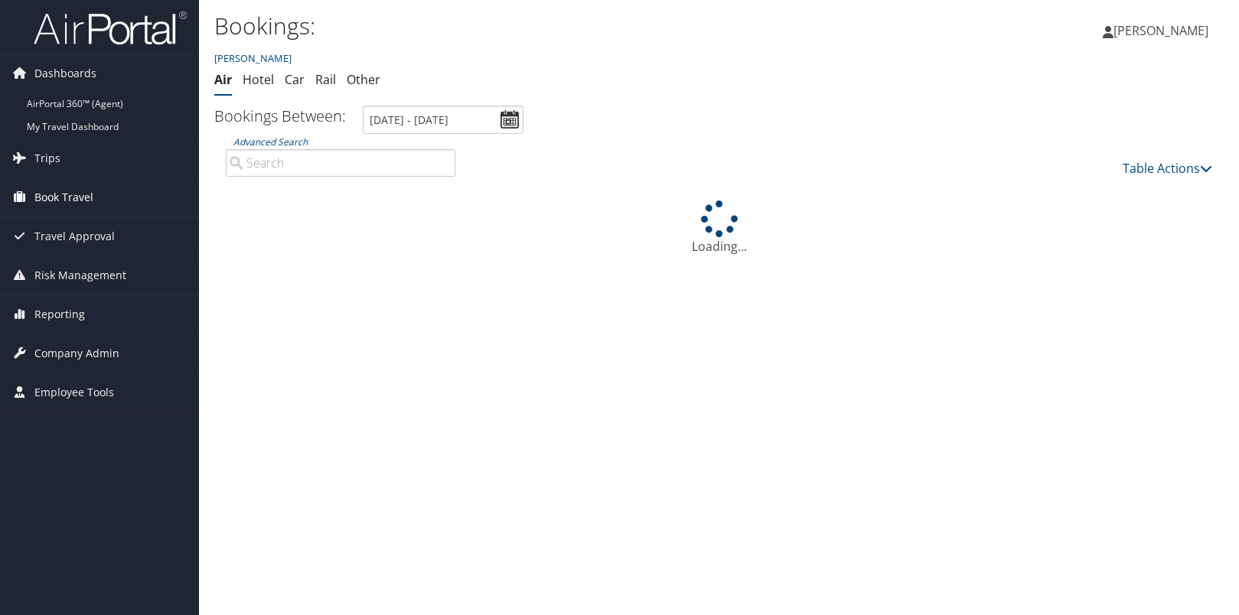
click at [51, 197] on span "Book Travel" at bounding box center [63, 197] width 59 height 38
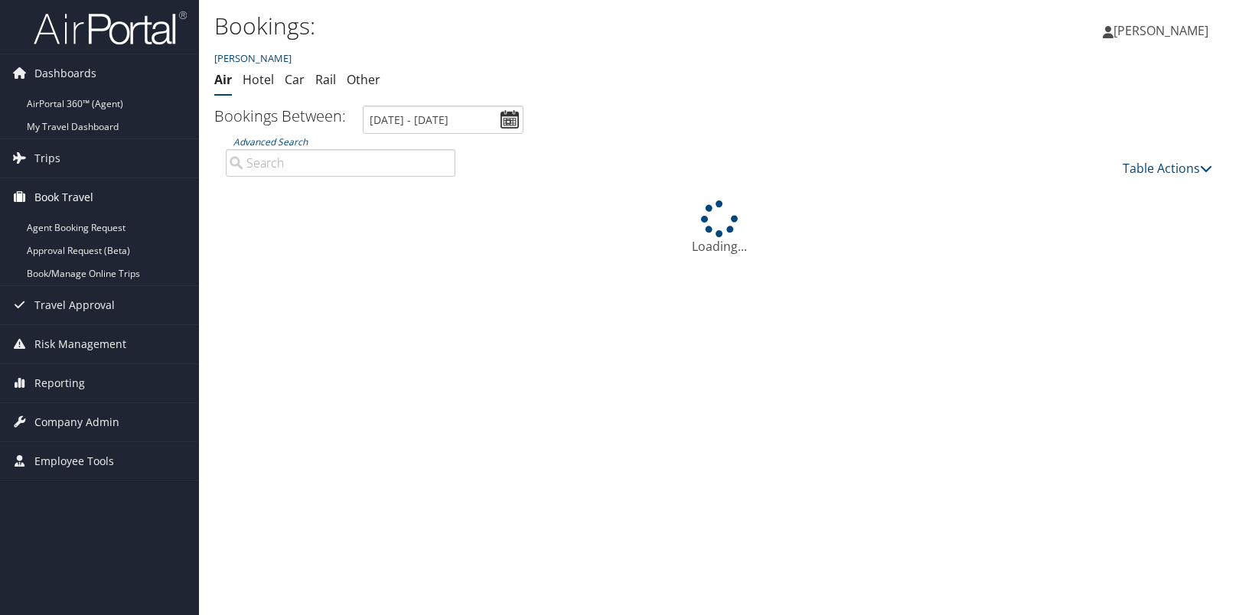
click at [51, 197] on span "Book Travel" at bounding box center [63, 197] width 59 height 38
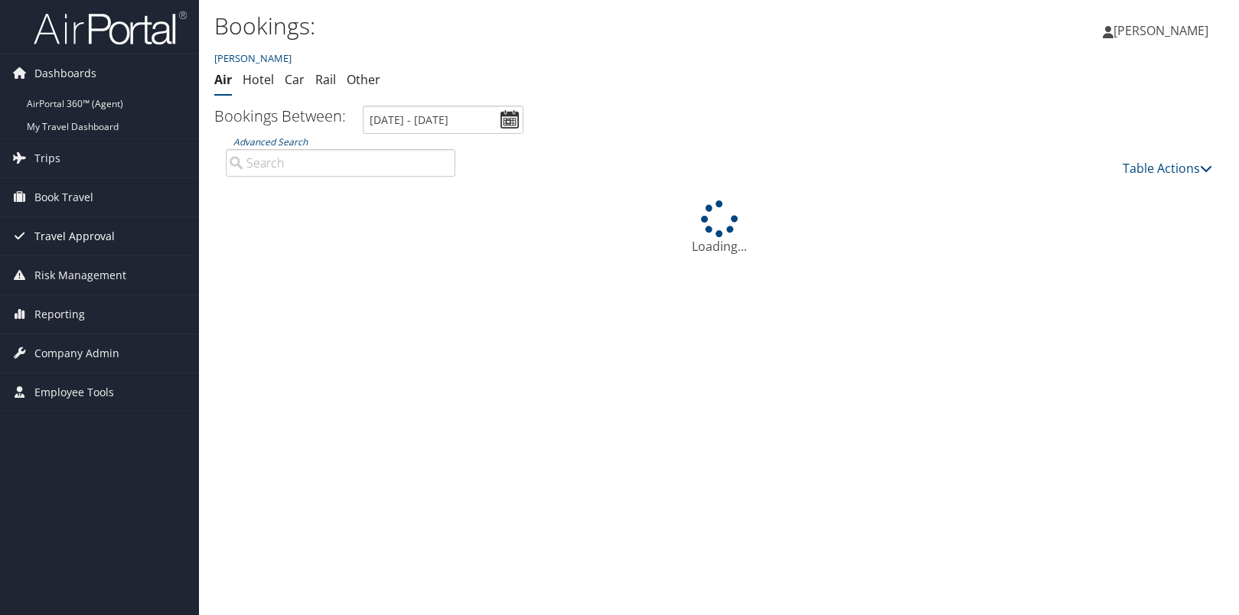
click at [51, 236] on span "Travel Approval" at bounding box center [74, 236] width 80 height 38
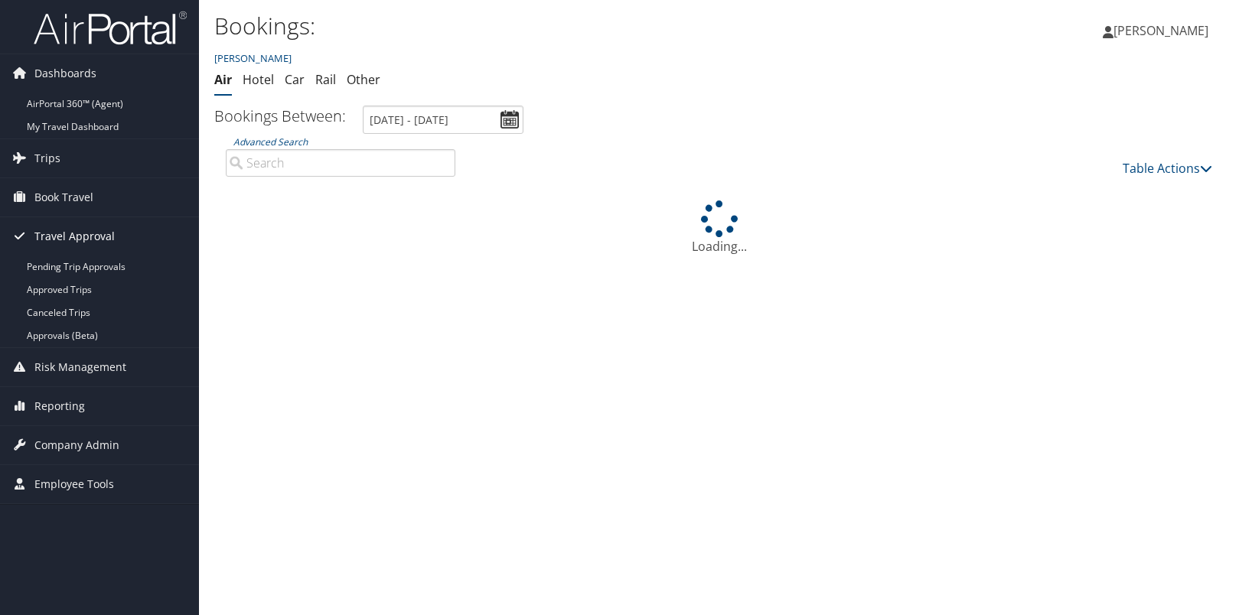
click at [51, 236] on span "Travel Approval" at bounding box center [74, 236] width 80 height 38
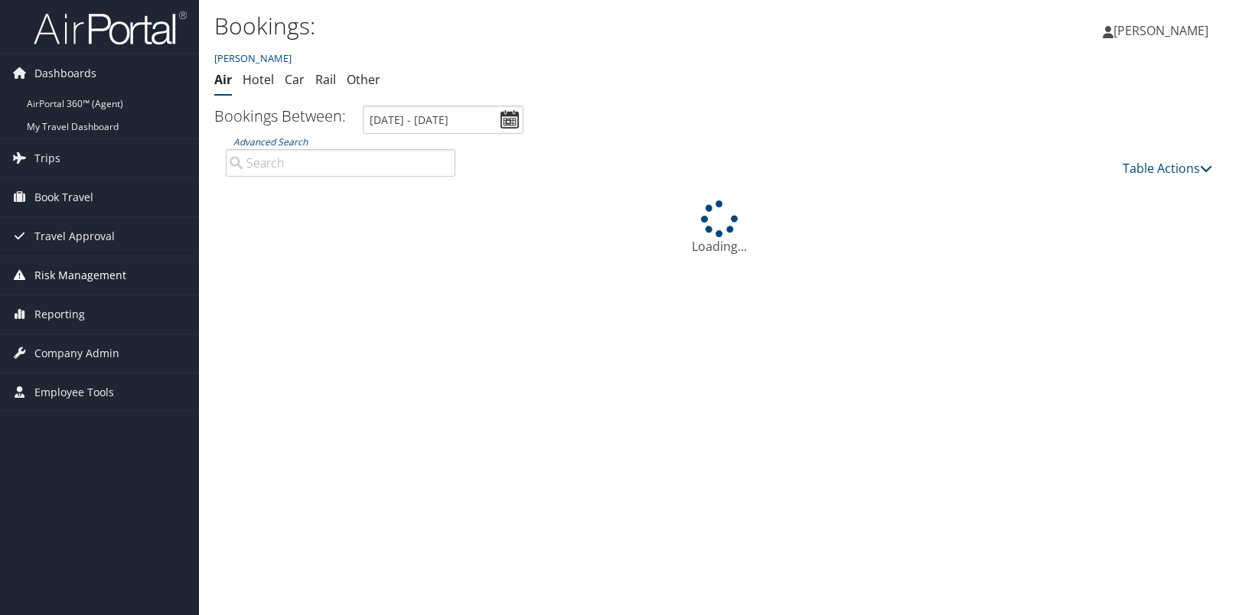
click at [51, 279] on span "Risk Management" at bounding box center [80, 275] width 92 height 38
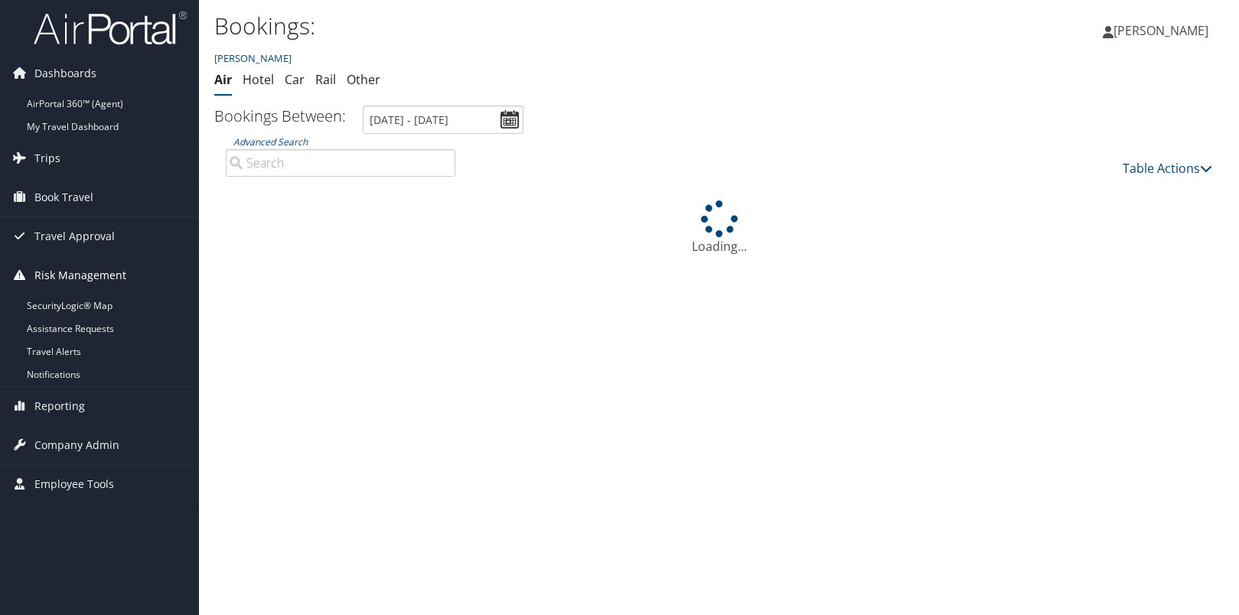
click at [54, 275] on span "Risk Management" at bounding box center [80, 275] width 92 height 38
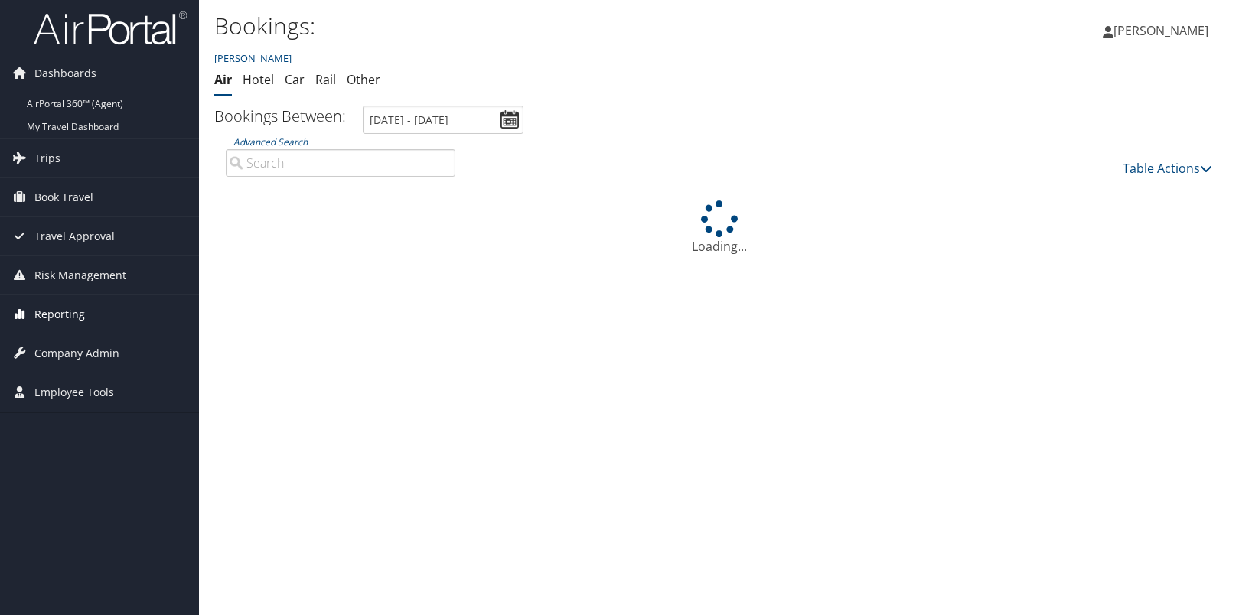
click at [62, 315] on span "Reporting" at bounding box center [59, 314] width 51 height 38
click at [70, 356] on span "Company Admin" at bounding box center [76, 353] width 85 height 38
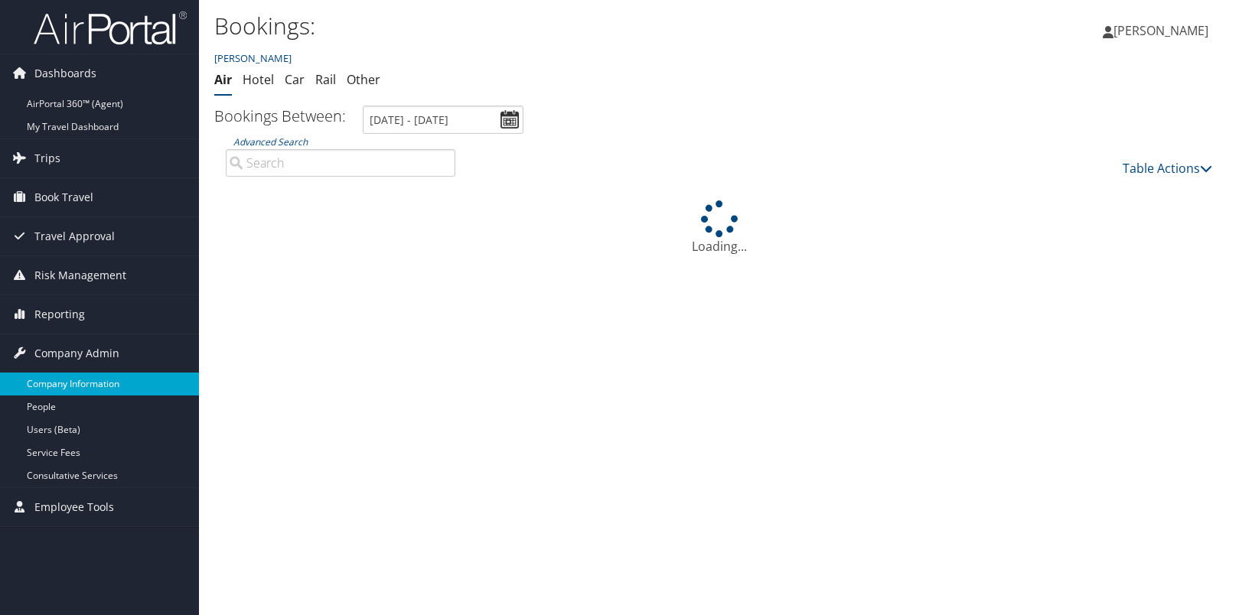
click at [60, 386] on link "Company Information" at bounding box center [99, 384] width 199 height 23
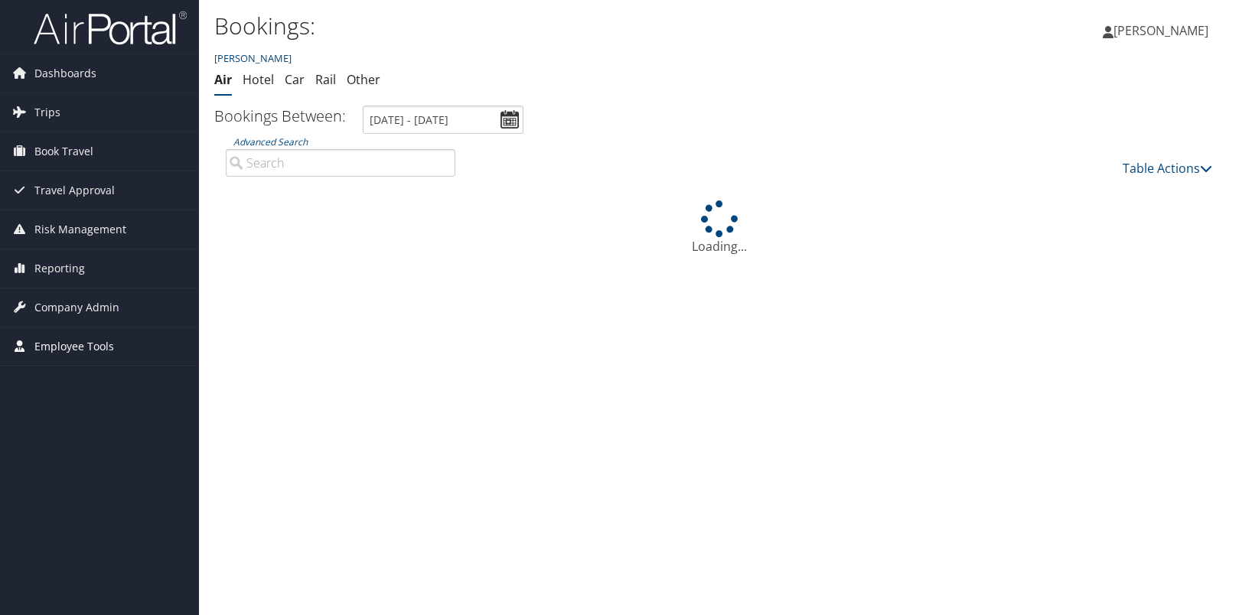
click at [75, 345] on span "Employee Tools" at bounding box center [74, 347] width 80 height 38
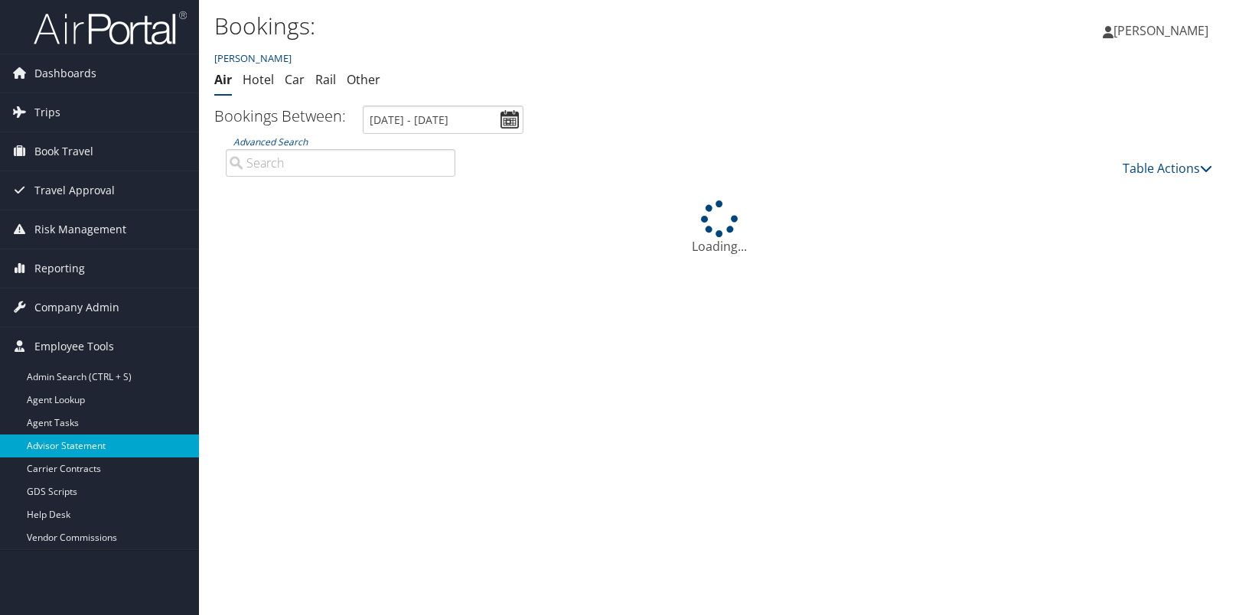
click at [99, 446] on link "Advisor Statement" at bounding box center [99, 446] width 199 height 23
